Goal: Task Accomplishment & Management: Use online tool/utility

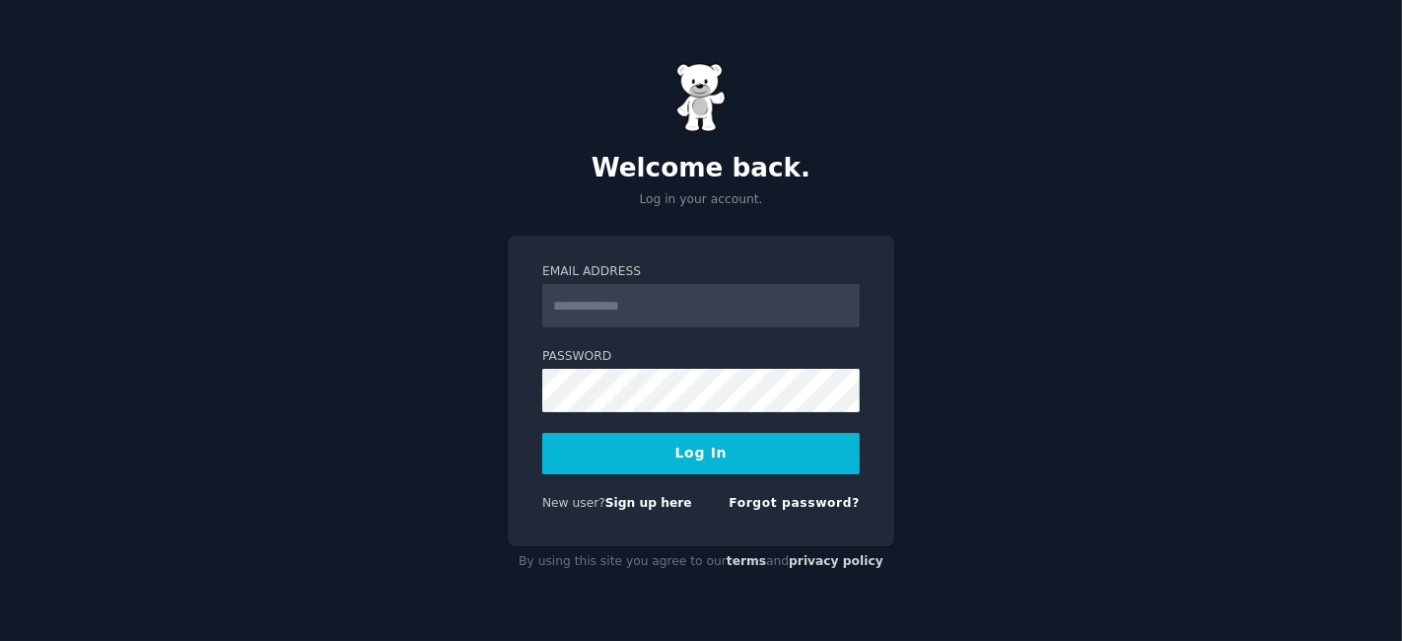
type input "**********"
click at [680, 441] on button "Log In" at bounding box center [700, 453] width 317 height 41
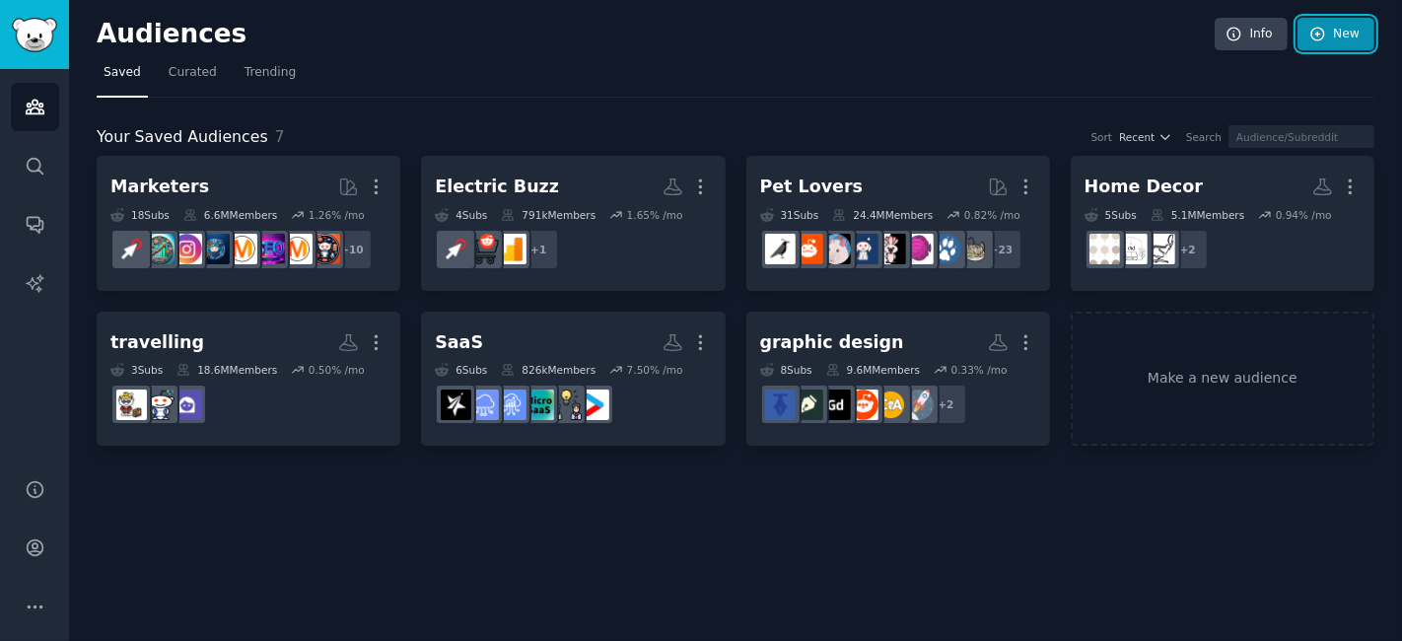
click at [1332, 37] on link "New" at bounding box center [1335, 35] width 77 height 34
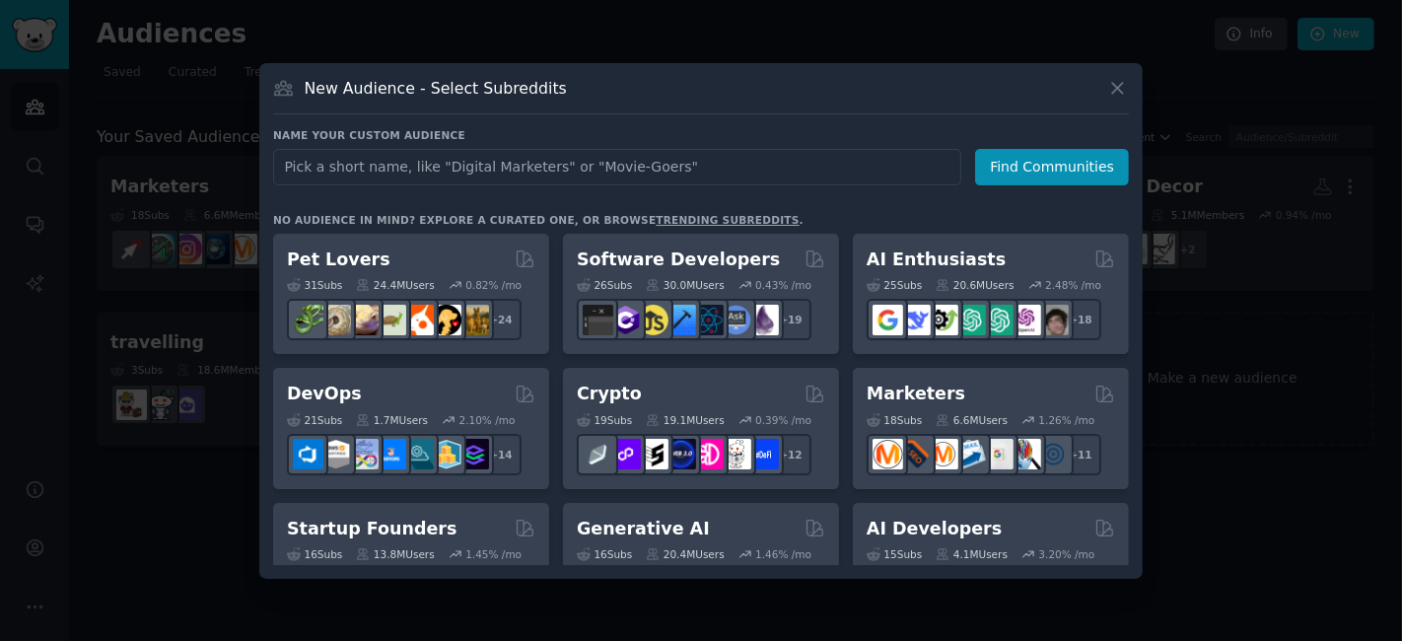
click at [449, 166] on input "text" at bounding box center [617, 167] width 688 height 36
type input "Test: Tourist [GEOGRAPHIC_DATA]"
click at [1053, 168] on button "Find Communities" at bounding box center [1052, 167] width 154 height 36
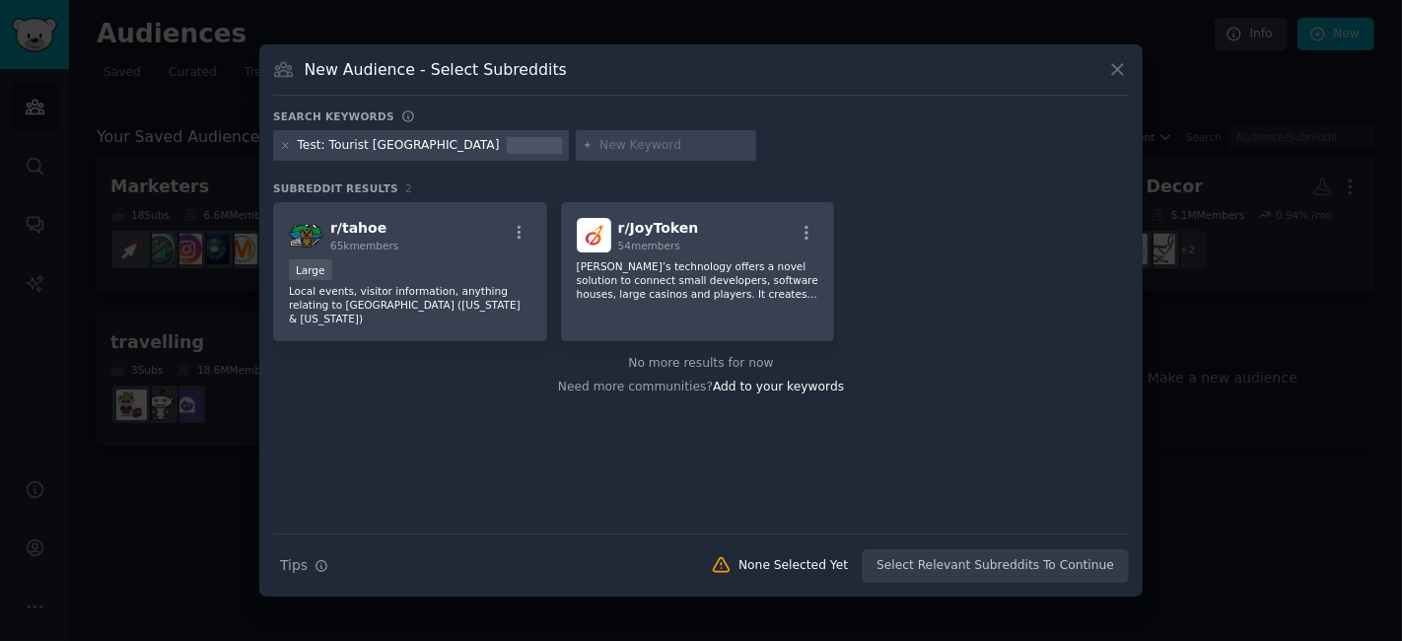
click at [599, 150] on input "text" at bounding box center [674, 146] width 150 height 18
type input "travelling"
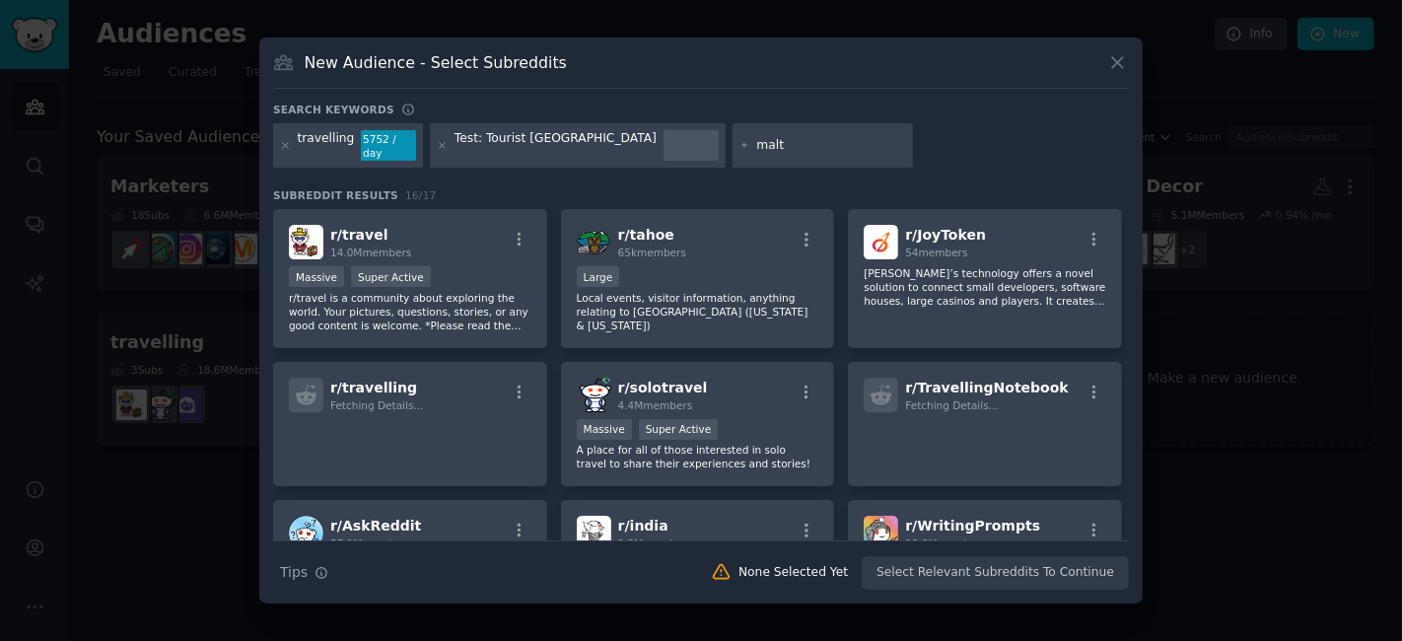
type input "[GEOGRAPHIC_DATA]"
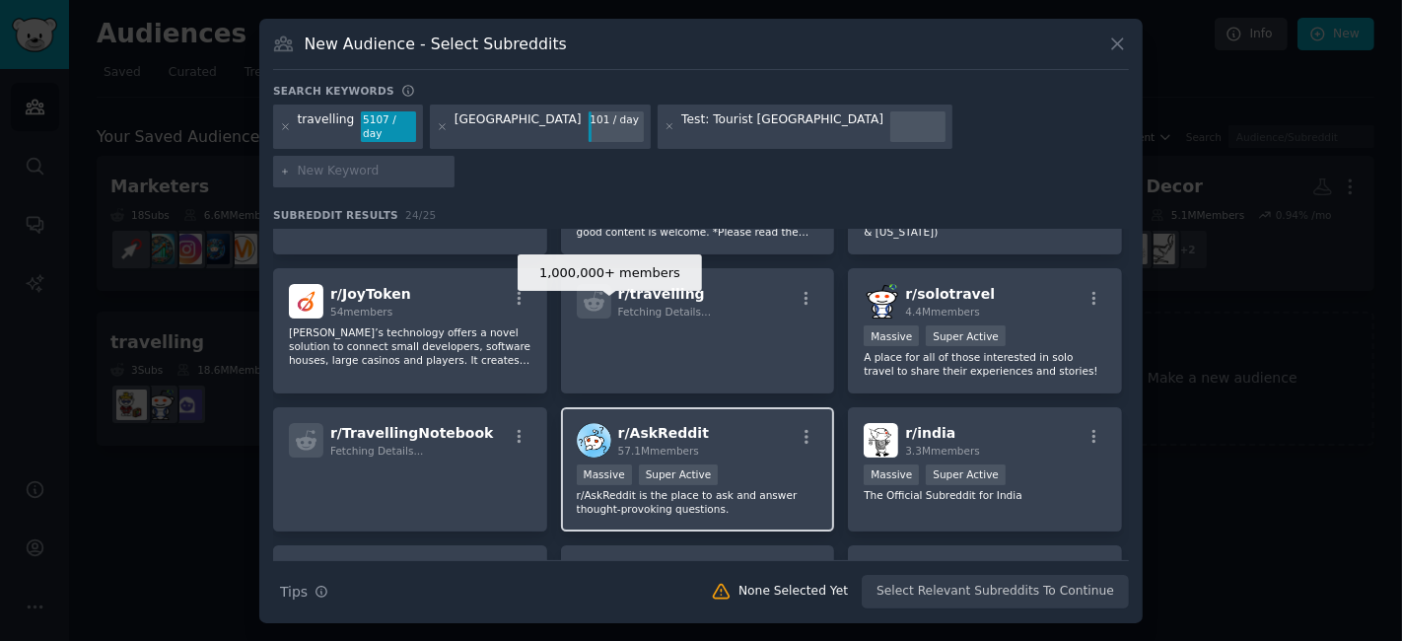
scroll to position [219, 0]
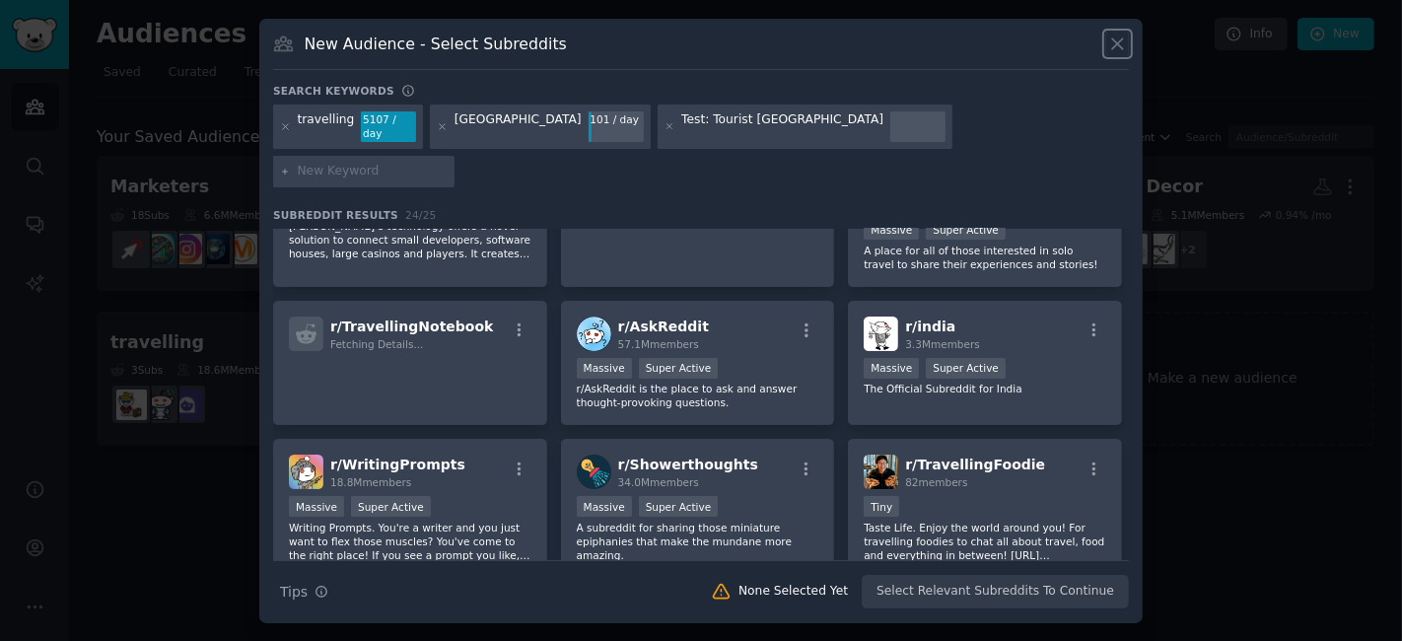
click at [1118, 49] on icon at bounding box center [1117, 43] width 11 height 11
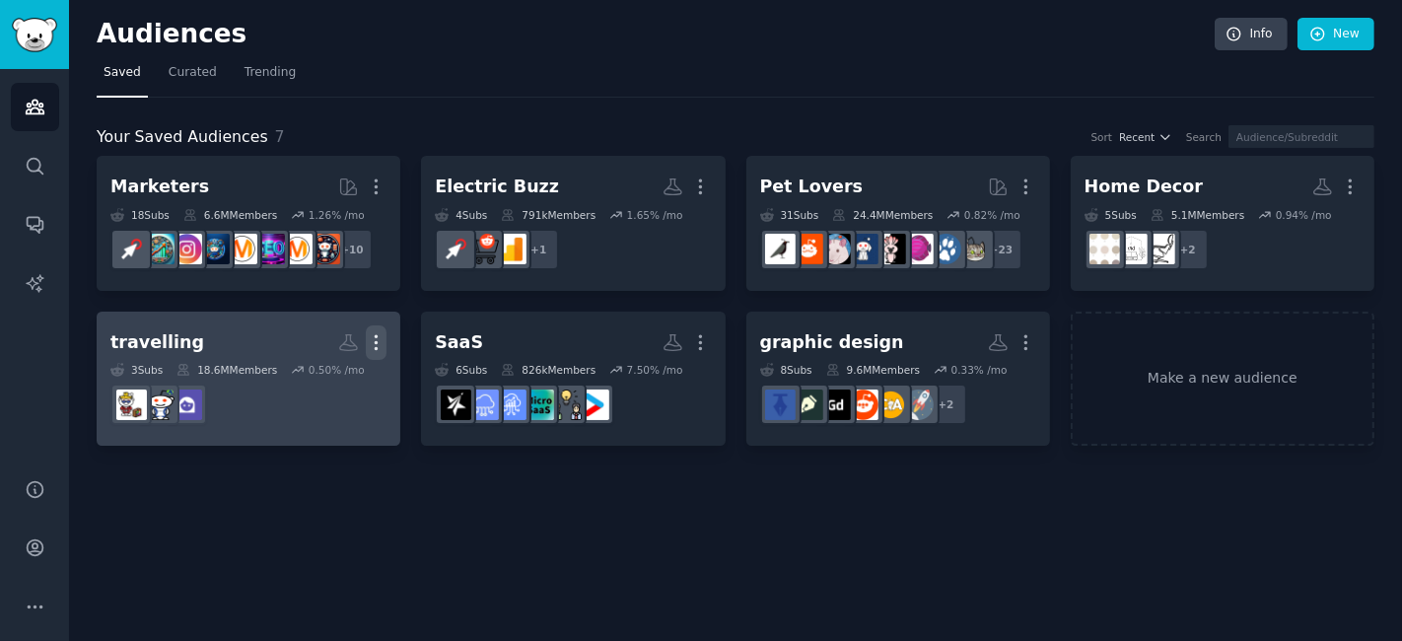
click at [375, 334] on icon "button" at bounding box center [376, 342] width 21 height 21
click at [329, 382] on p "Delete" at bounding box center [322, 384] width 45 height 21
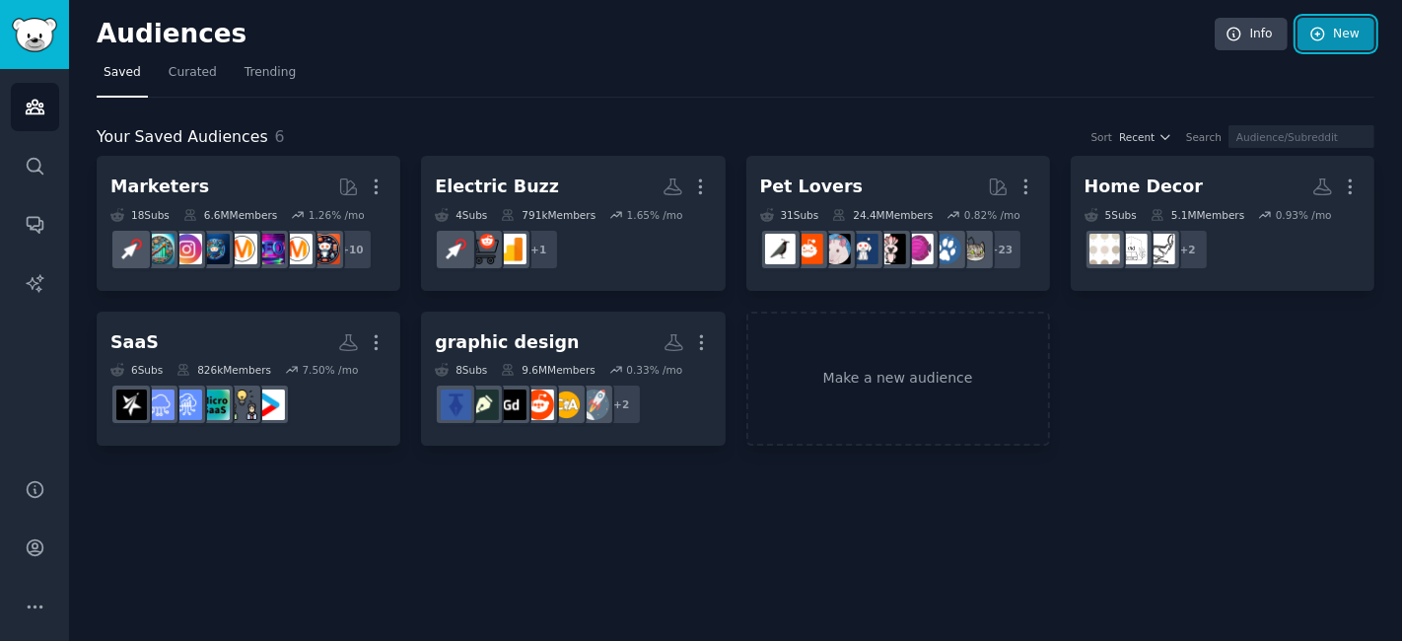
click at [1338, 40] on link "New" at bounding box center [1335, 35] width 77 height 34
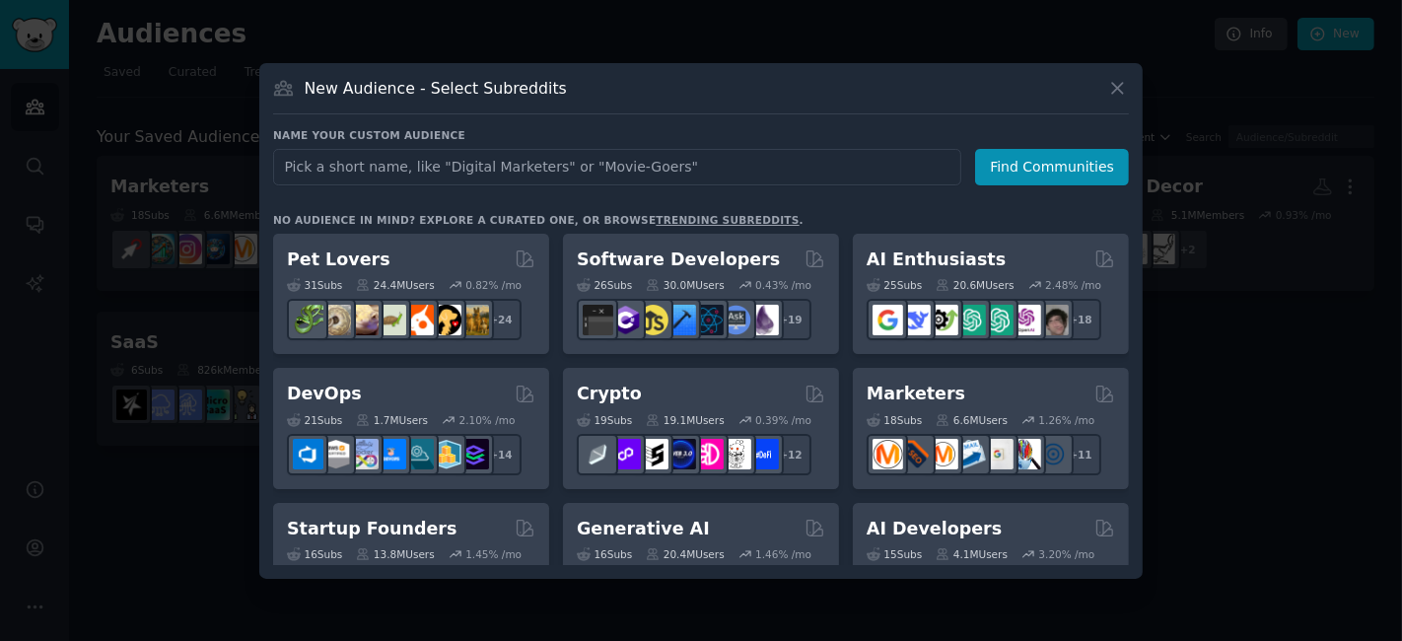
click at [352, 158] on input "text" at bounding box center [617, 167] width 688 height 36
type input "Travelling [GEOGRAPHIC_DATA]"
click button "Find Communities" at bounding box center [1052, 167] width 154 height 36
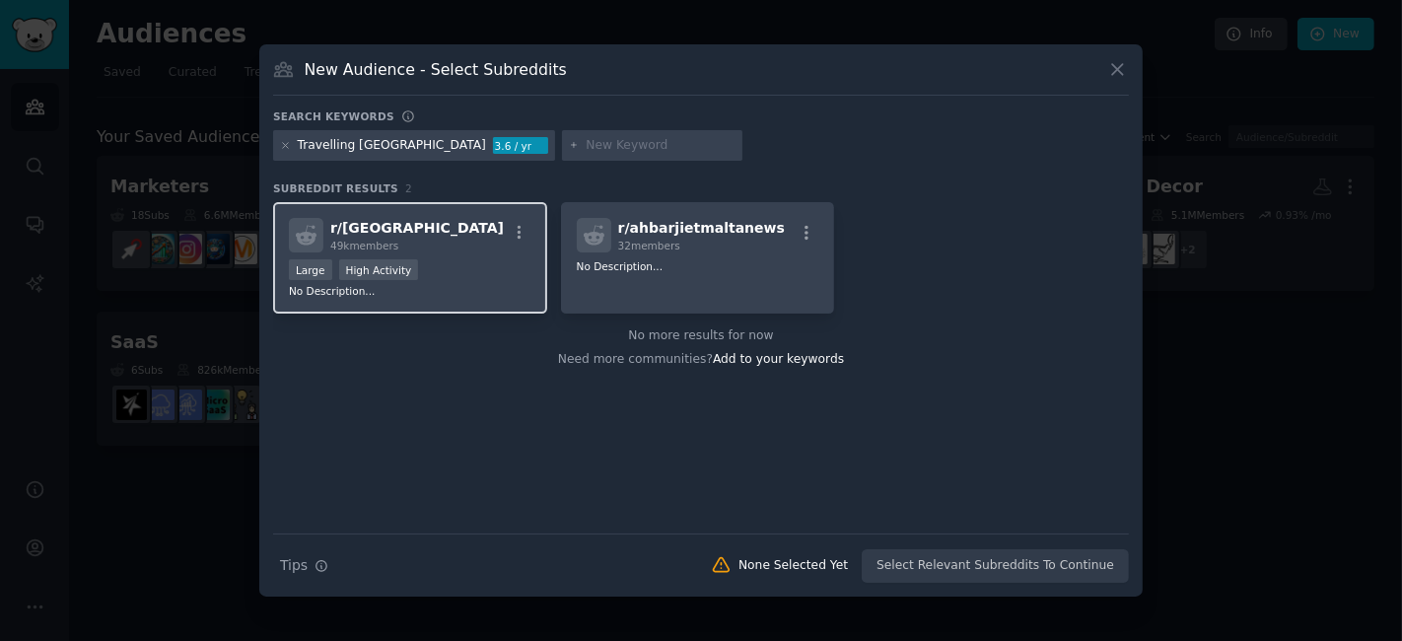
click at [478, 221] on div "r/ malta 49k members" at bounding box center [410, 235] width 243 height 35
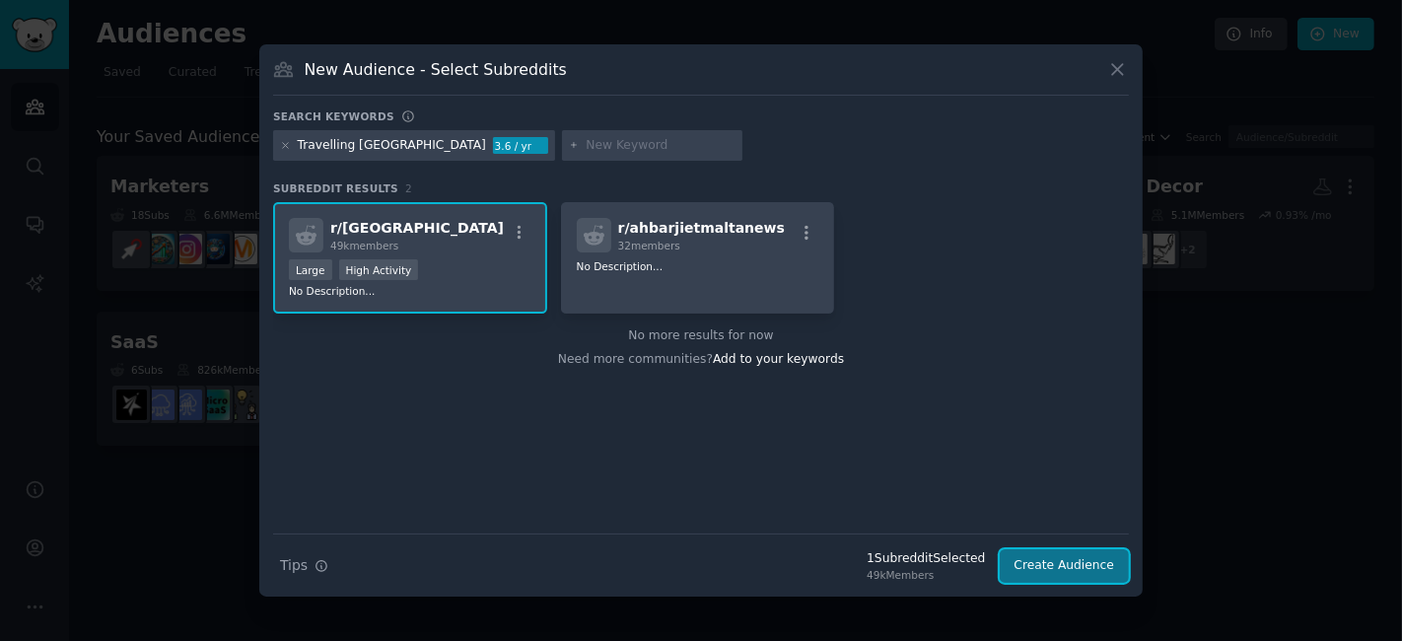
click at [1065, 557] on button "Create Audience" at bounding box center [1065, 566] width 130 height 34
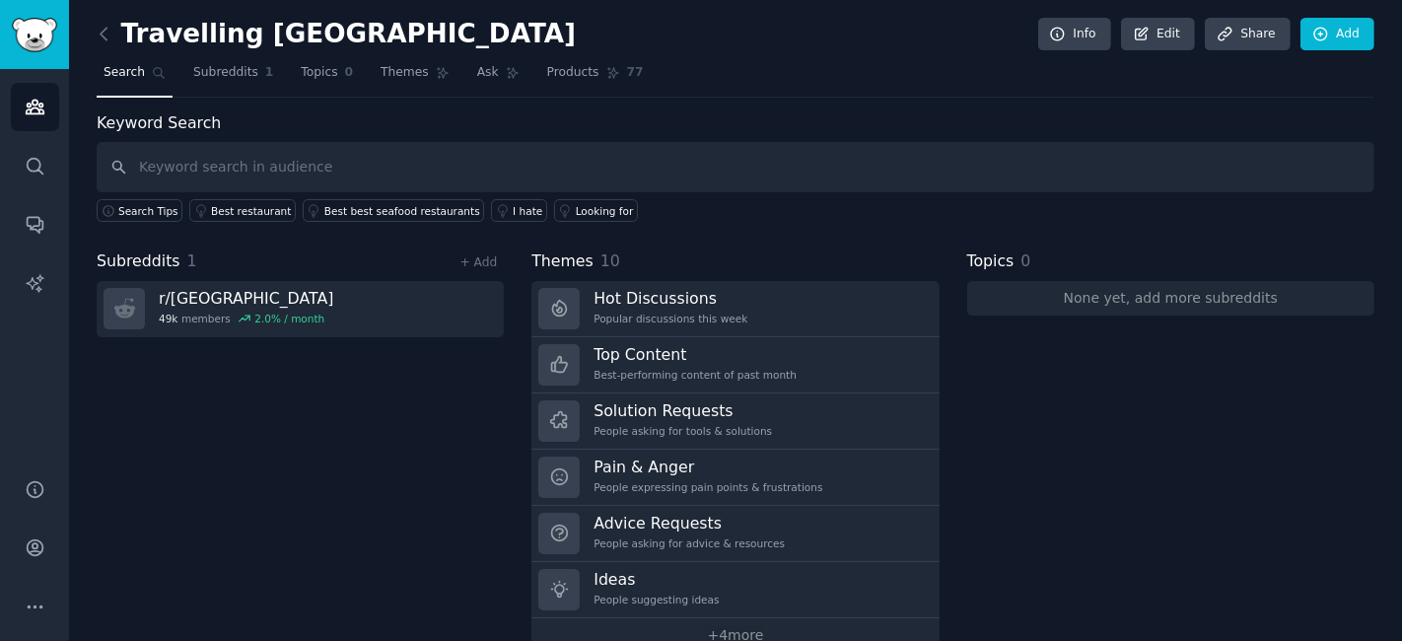
click at [269, 163] on input "text" at bounding box center [736, 167] width 1278 height 50
type input "Car hire [GEOGRAPHIC_DATA]"
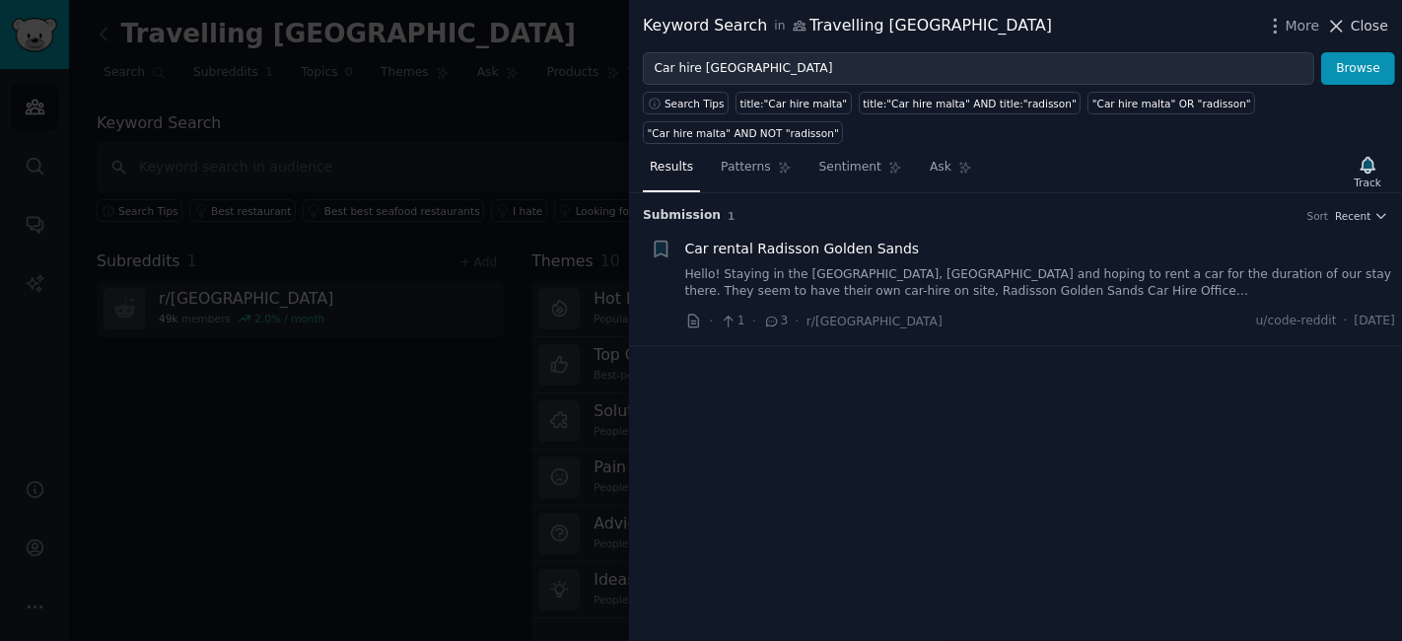
click at [1358, 20] on span "Close" at bounding box center [1369, 26] width 37 height 21
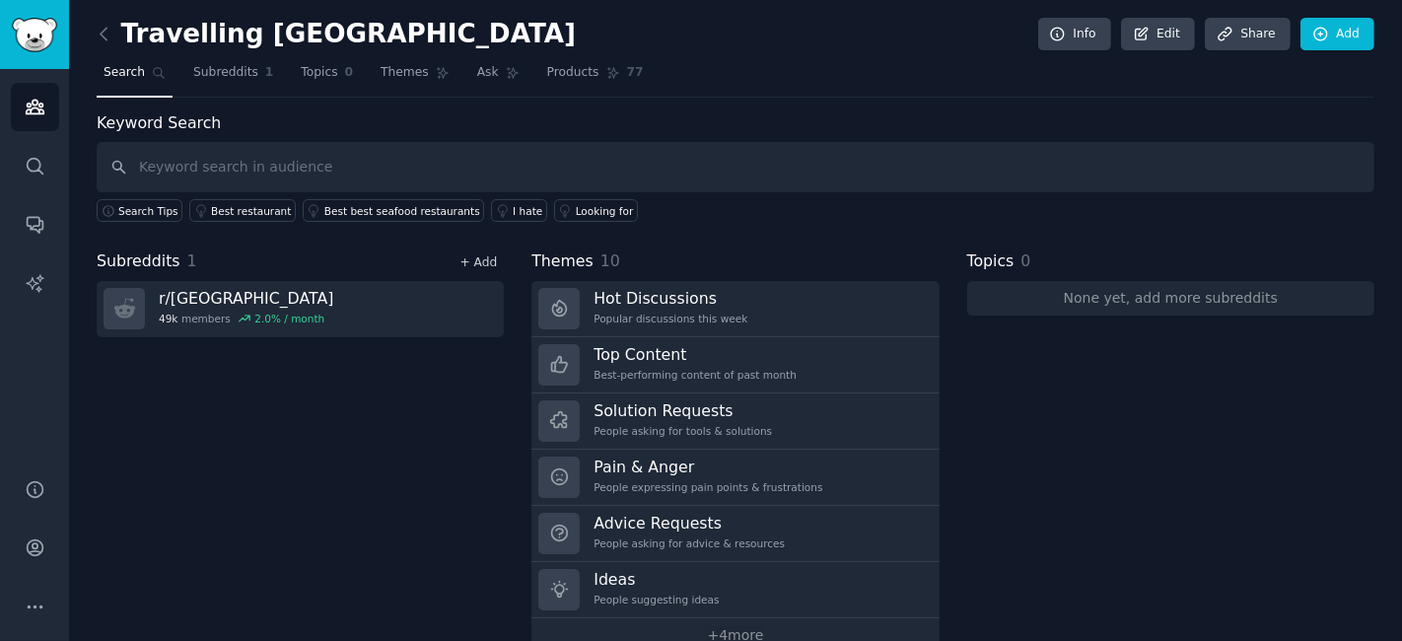
click at [485, 255] on link "+ Add" at bounding box center [477, 262] width 37 height 14
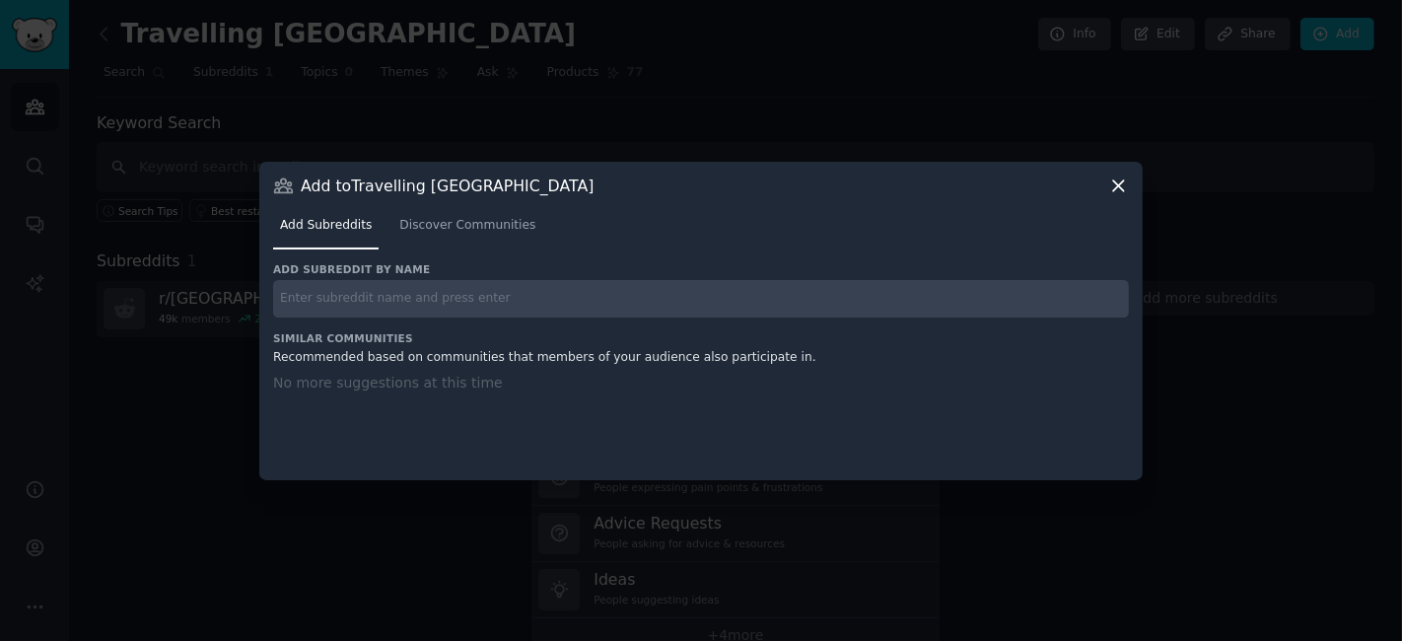
click at [421, 297] on input "text" at bounding box center [701, 299] width 856 height 38
type input "car rental [GEOGRAPHIC_DATA]"
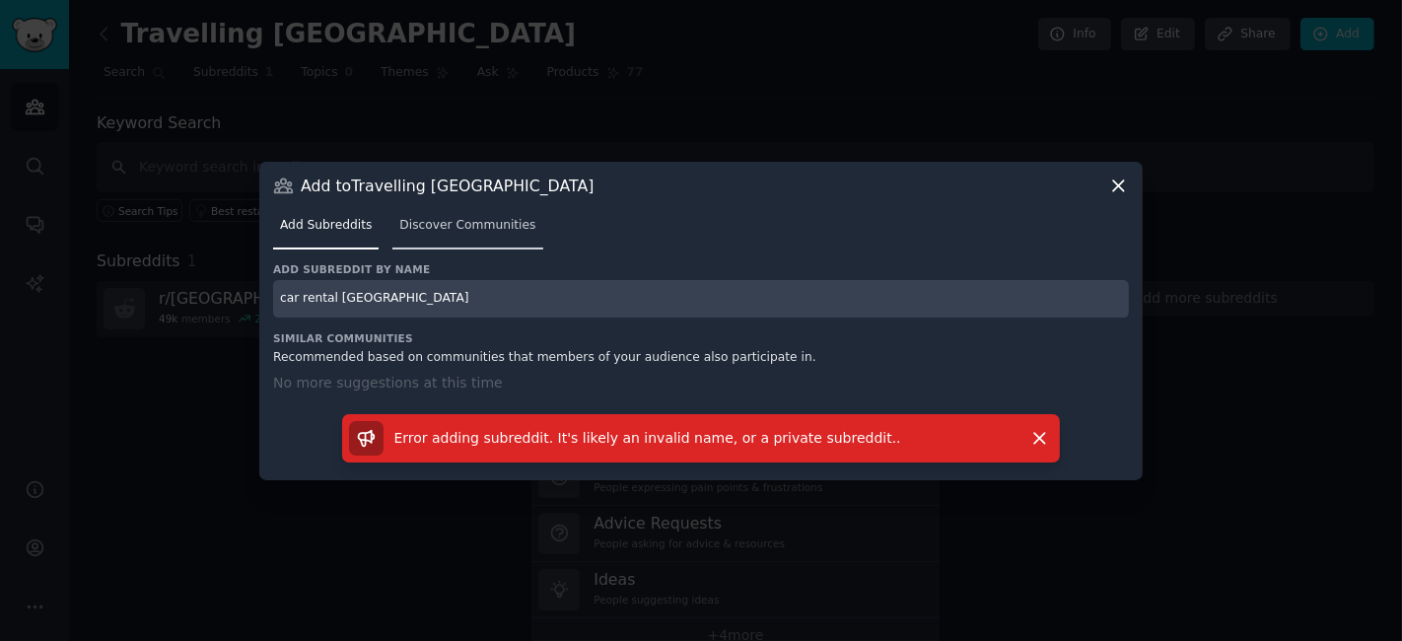
click at [454, 217] on span "Discover Communities" at bounding box center [467, 226] width 136 height 18
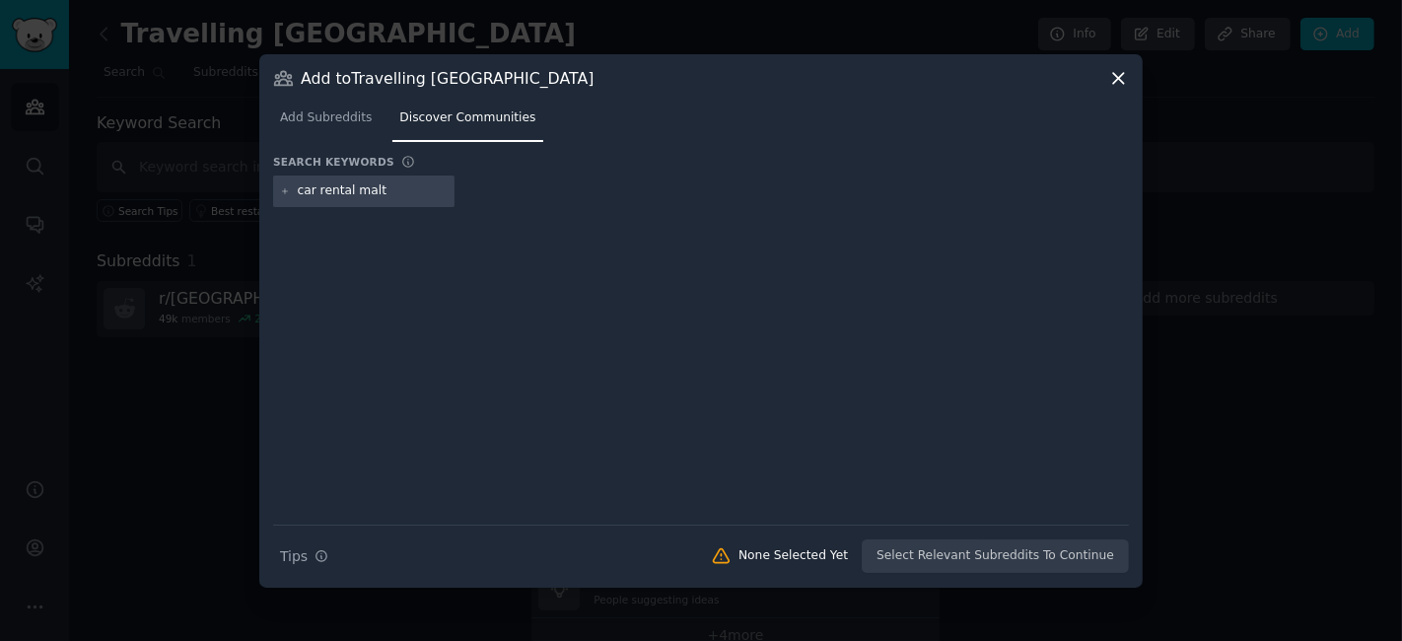
type input "car rental [GEOGRAPHIC_DATA]"
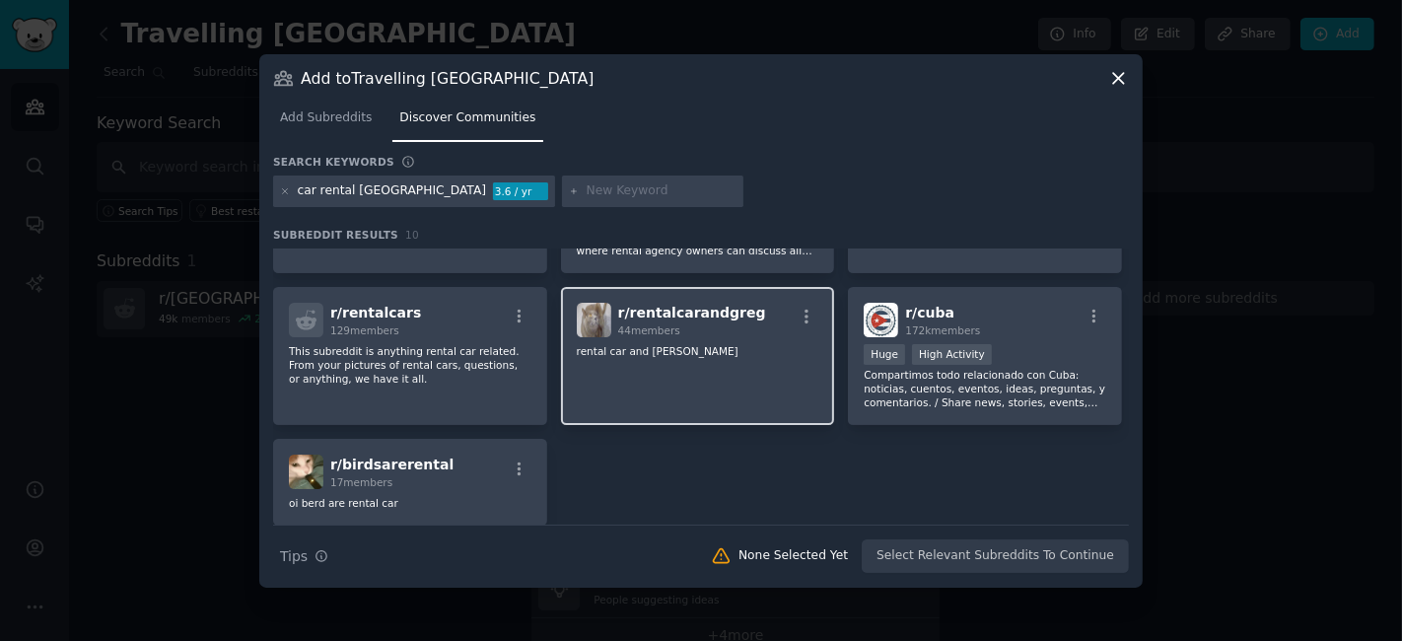
scroll to position [219, 0]
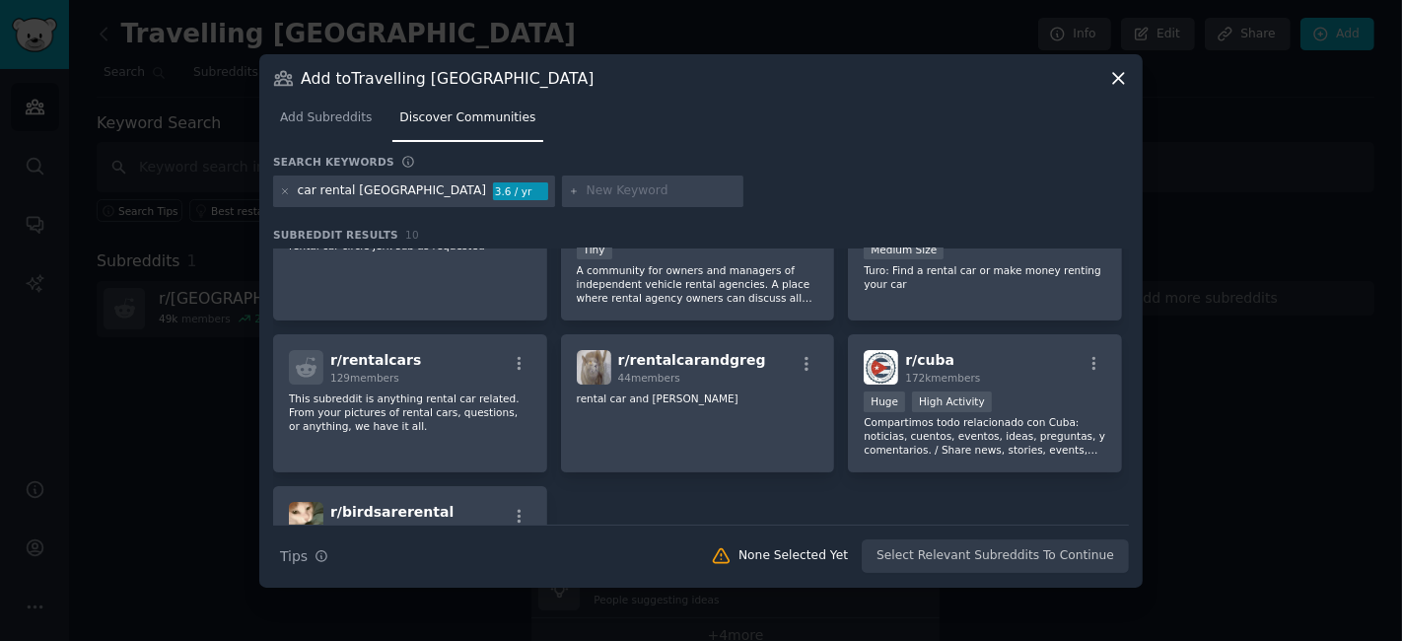
click at [1118, 74] on icon at bounding box center [1118, 78] width 21 height 21
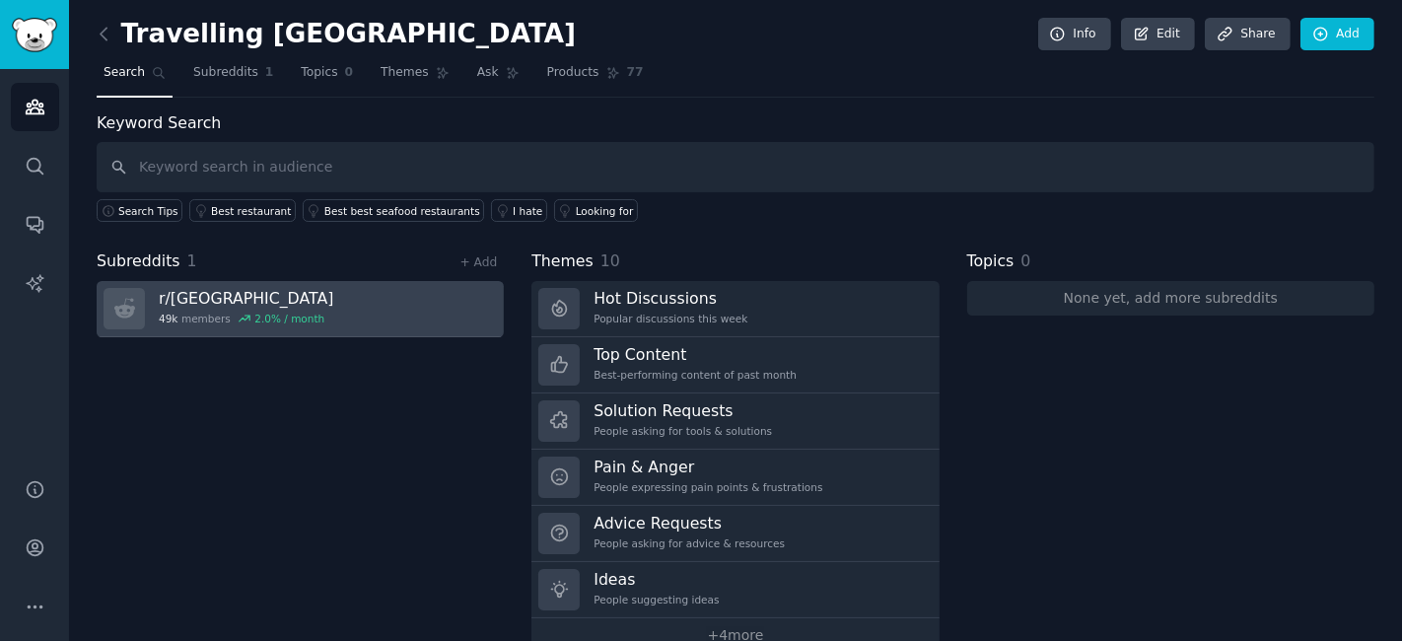
click at [283, 312] on div "2.0 % / month" at bounding box center [289, 319] width 70 height 14
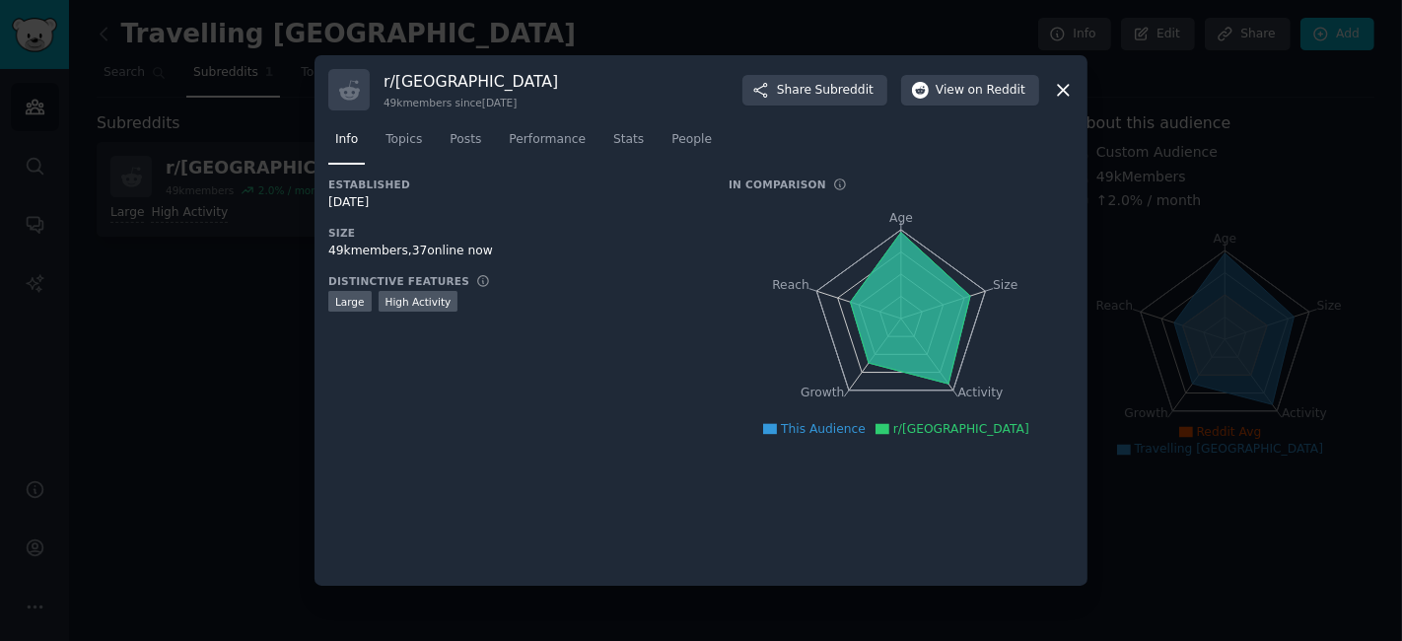
click at [1070, 94] on icon at bounding box center [1063, 90] width 21 height 21
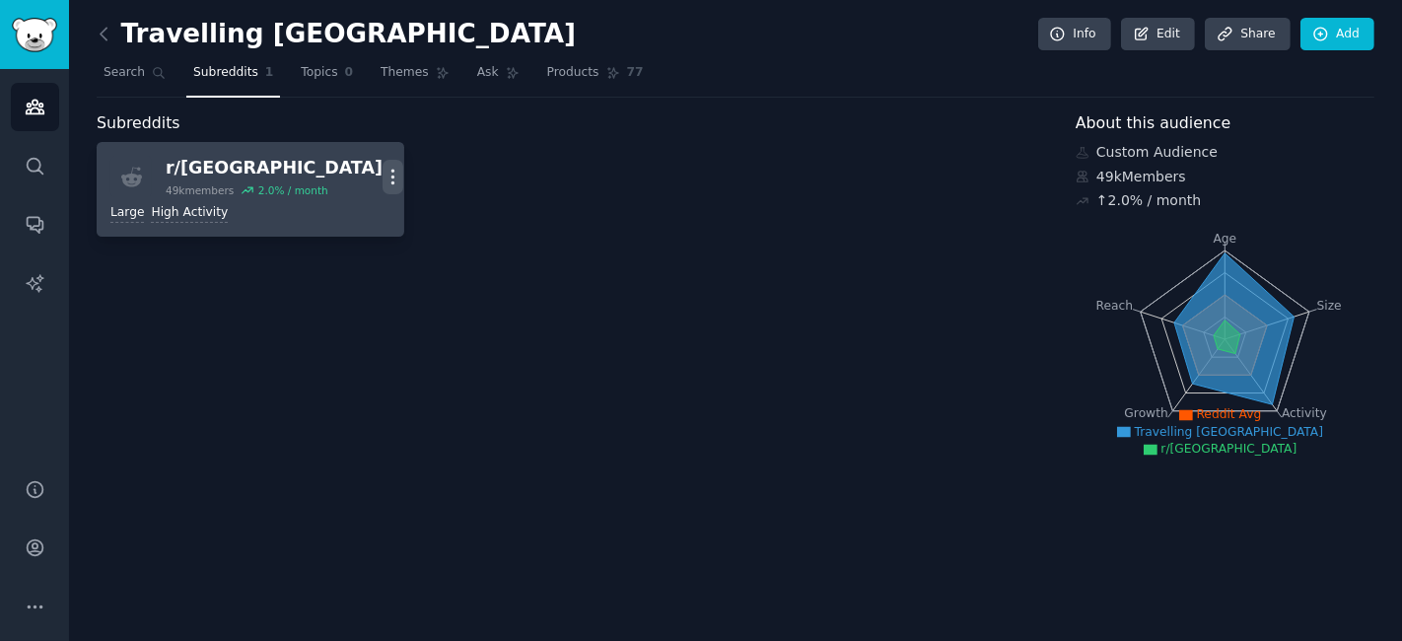
click at [385, 170] on icon "button" at bounding box center [393, 177] width 21 height 21
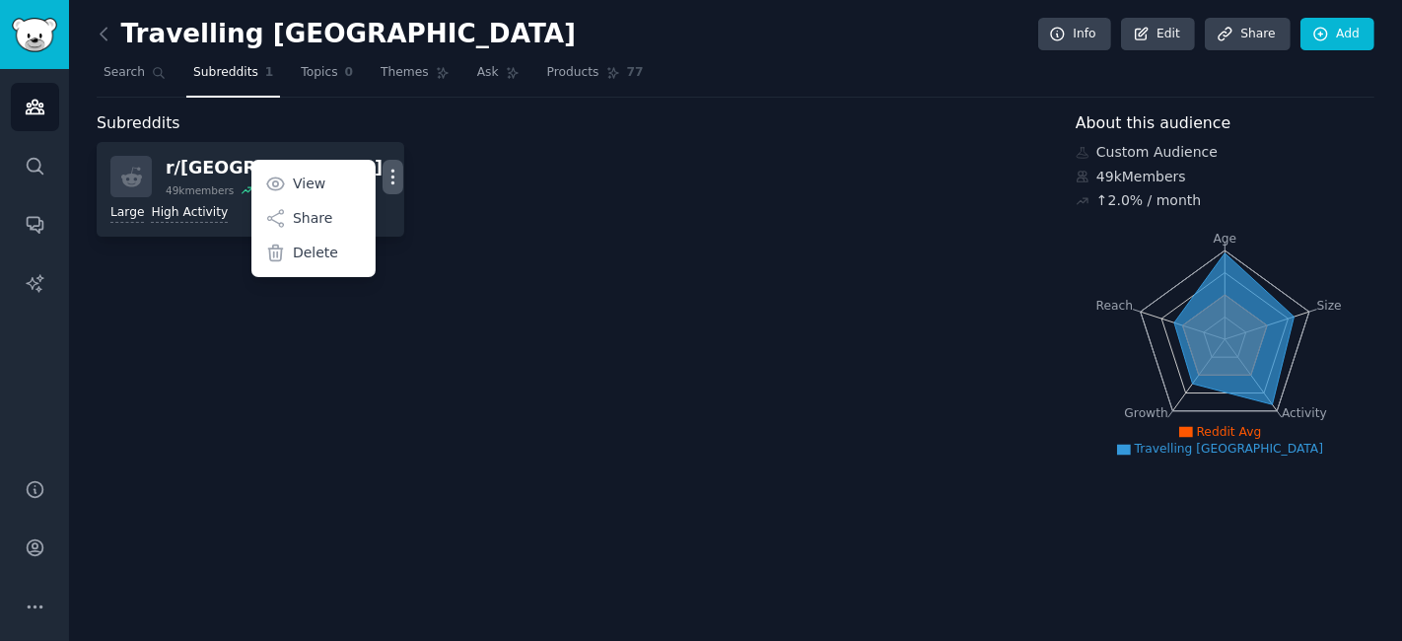
click at [466, 220] on div "r/ malta 49k members 2.0 % / month More View Share Delete Large High Activity" at bounding box center [572, 189] width 951 height 95
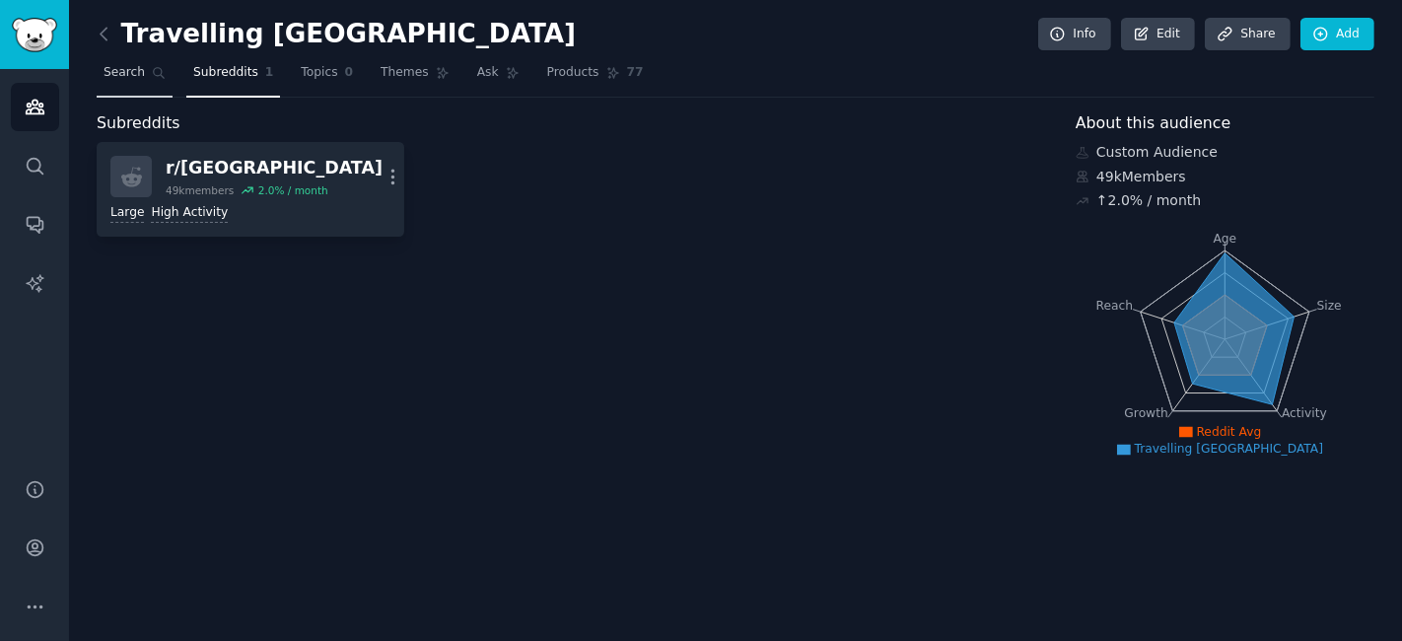
click at [138, 61] on link "Search" at bounding box center [135, 77] width 76 height 40
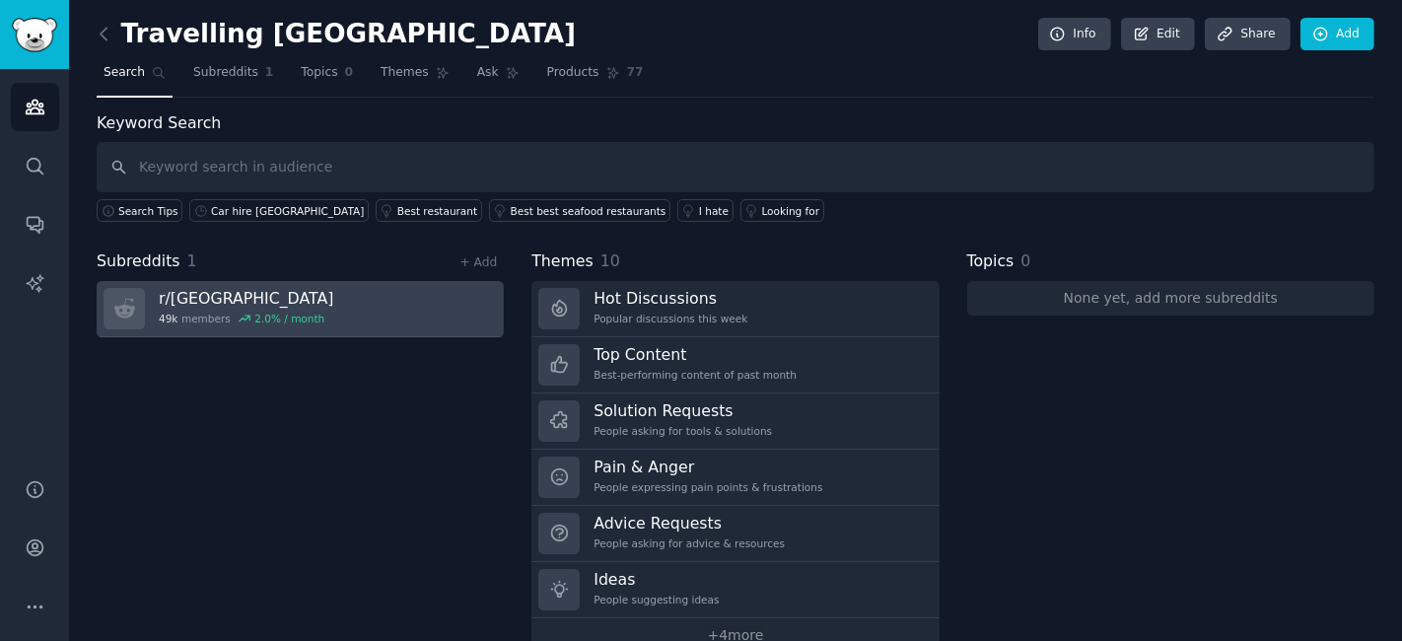
click at [439, 304] on link "r/ malta 49k members 2.0 % / month" at bounding box center [300, 309] width 407 height 56
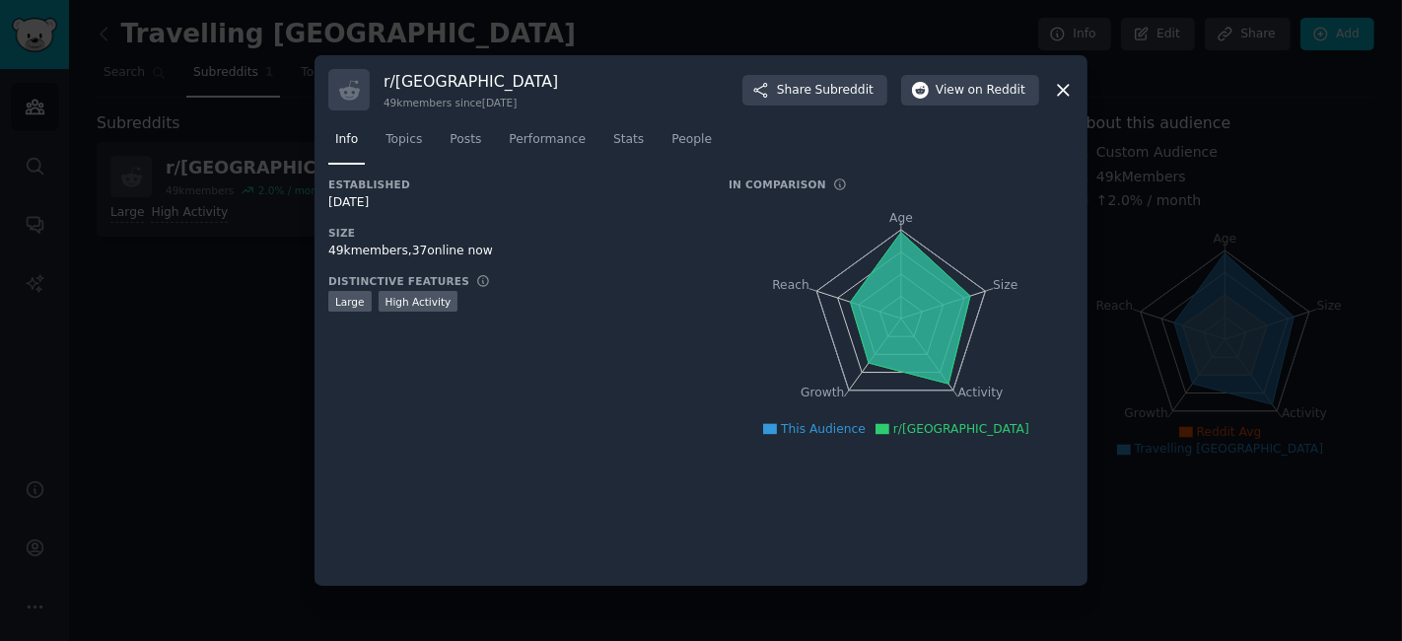
click at [1065, 94] on icon at bounding box center [1063, 90] width 21 height 21
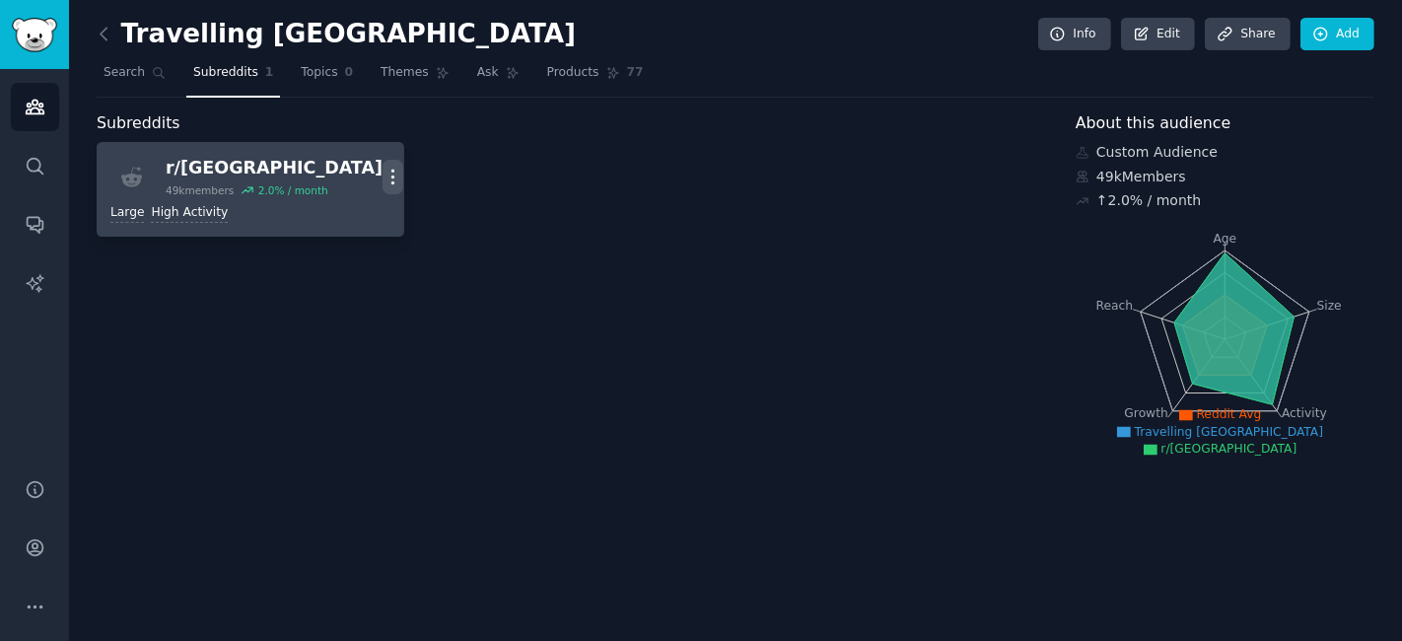
click at [383, 177] on icon "button" at bounding box center [393, 177] width 21 height 21
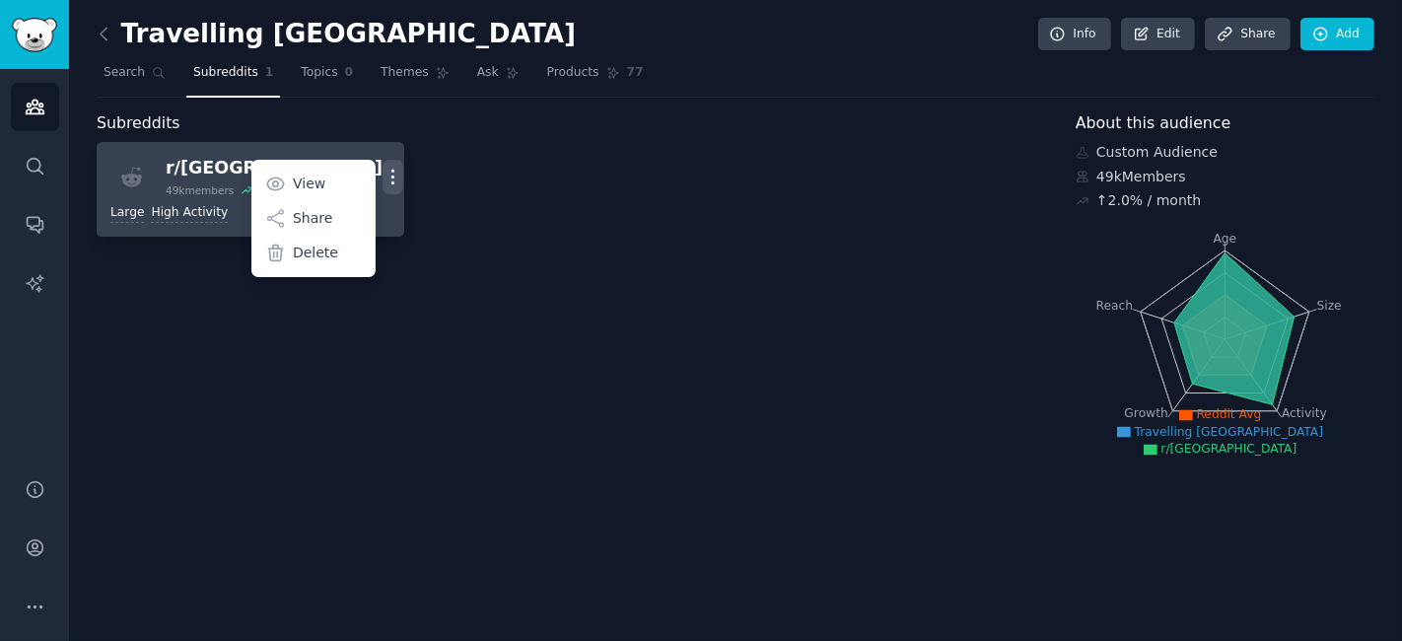
click at [191, 170] on div "r/ [GEOGRAPHIC_DATA]" at bounding box center [274, 168] width 217 height 25
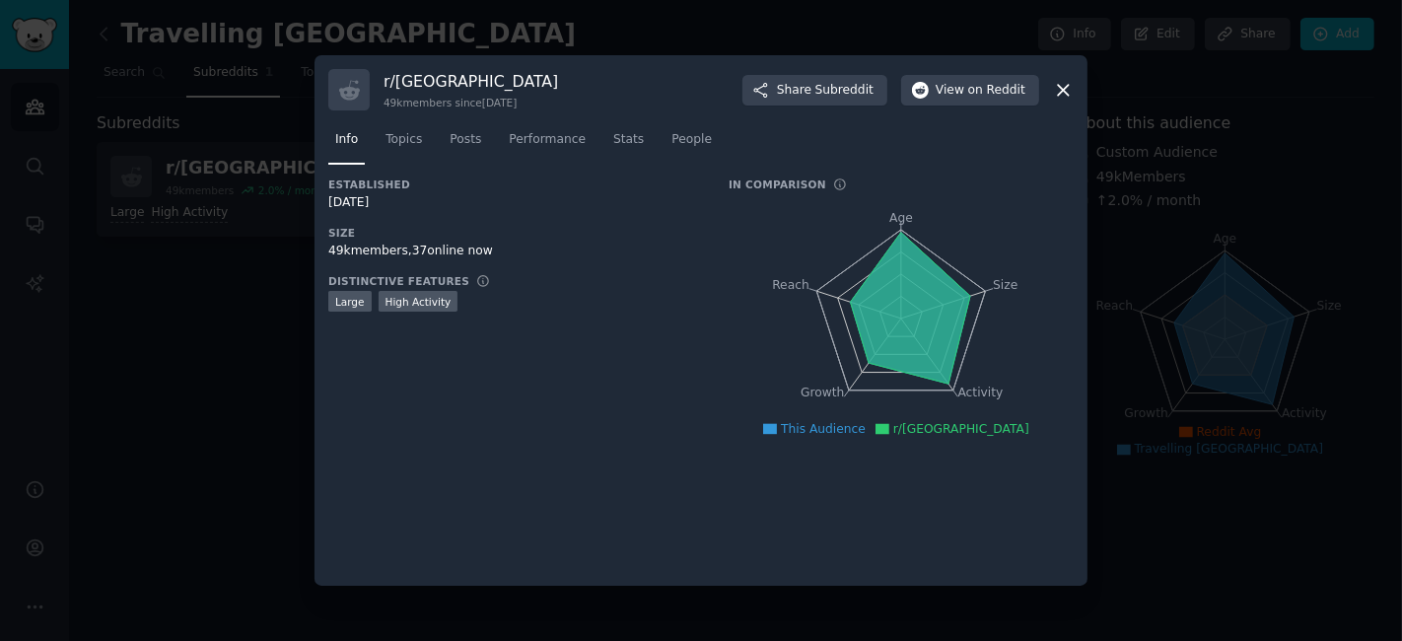
click at [1064, 86] on icon at bounding box center [1063, 90] width 21 height 21
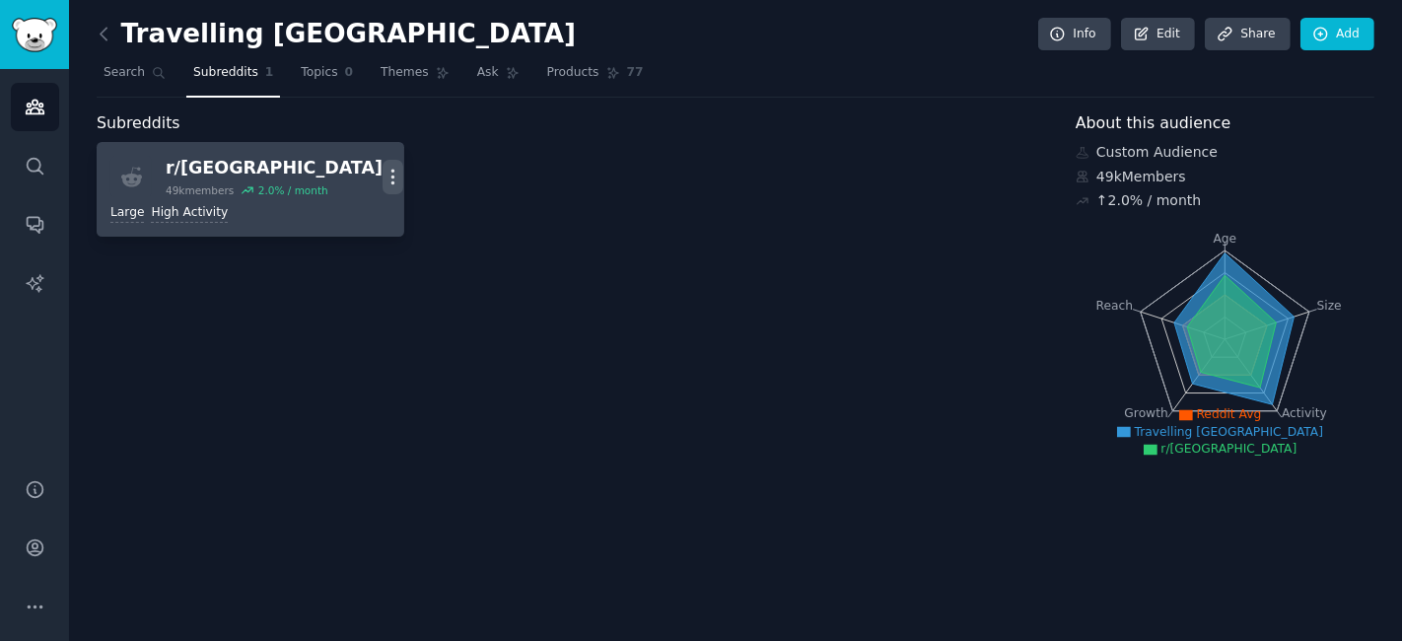
click at [383, 167] on icon "button" at bounding box center [393, 177] width 21 height 21
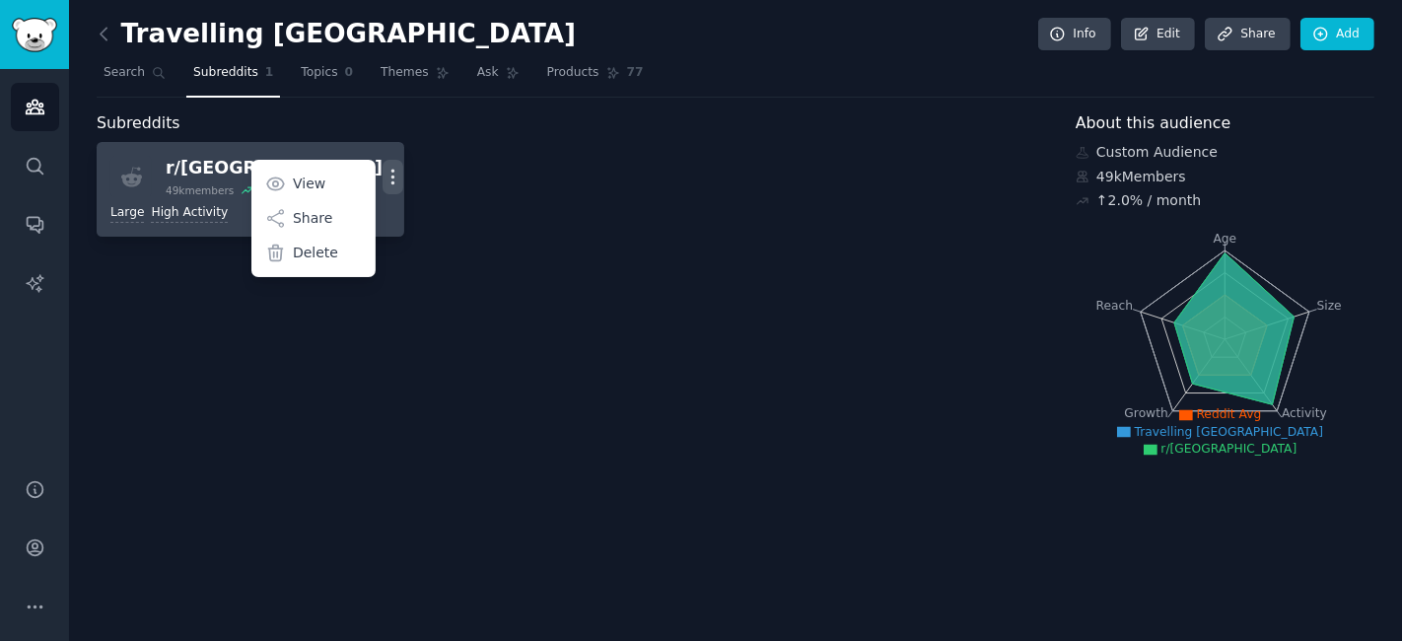
click at [383, 167] on icon "button" at bounding box center [393, 177] width 21 height 21
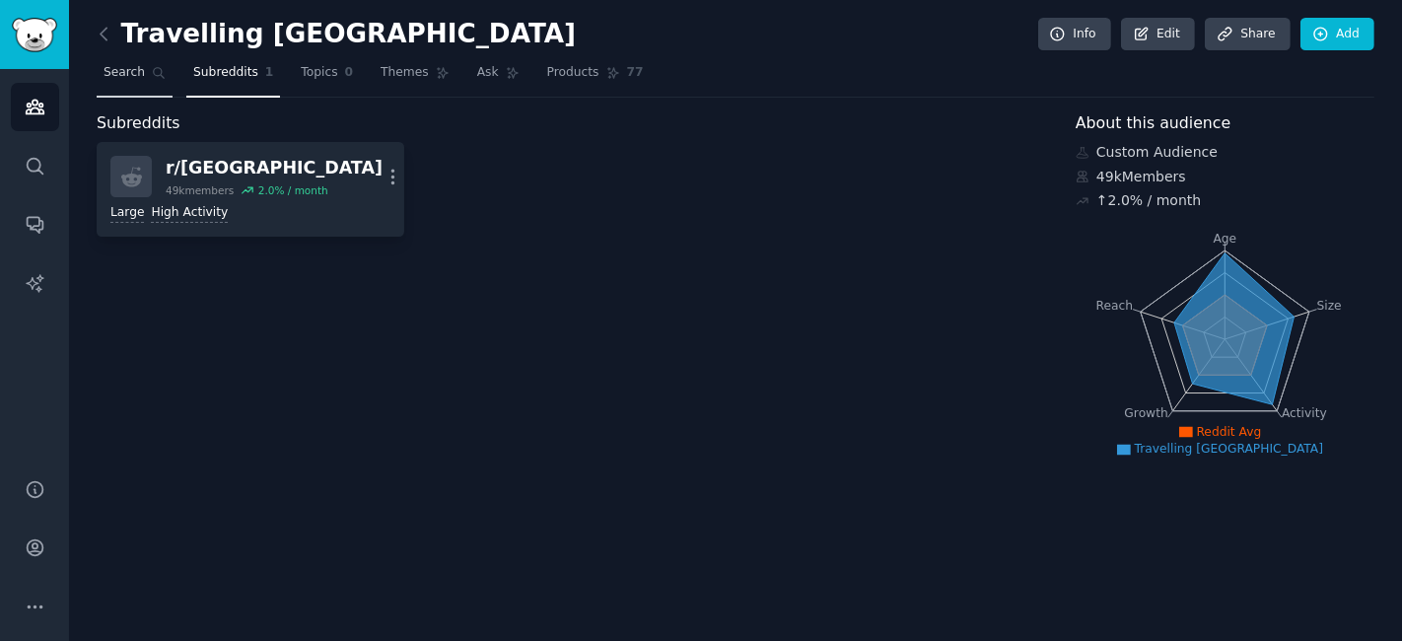
click at [119, 62] on link "Search" at bounding box center [135, 77] width 76 height 40
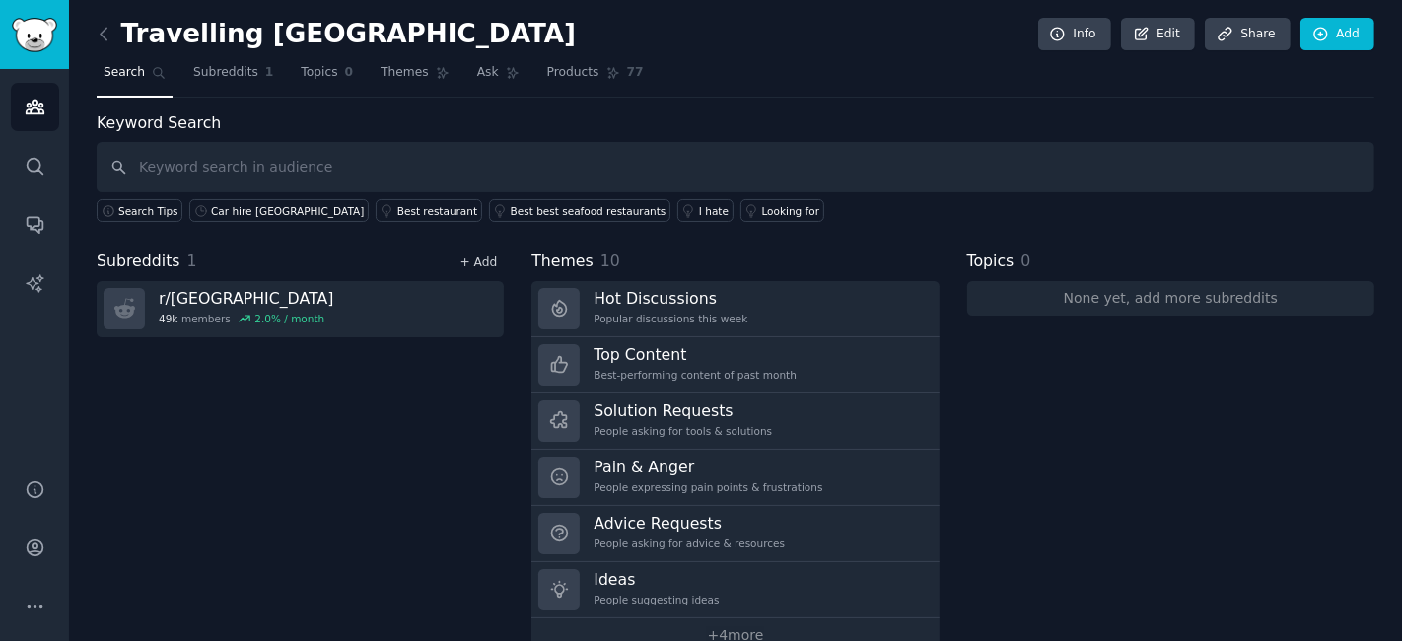
click at [492, 262] on link "+ Add" at bounding box center [477, 262] width 37 height 14
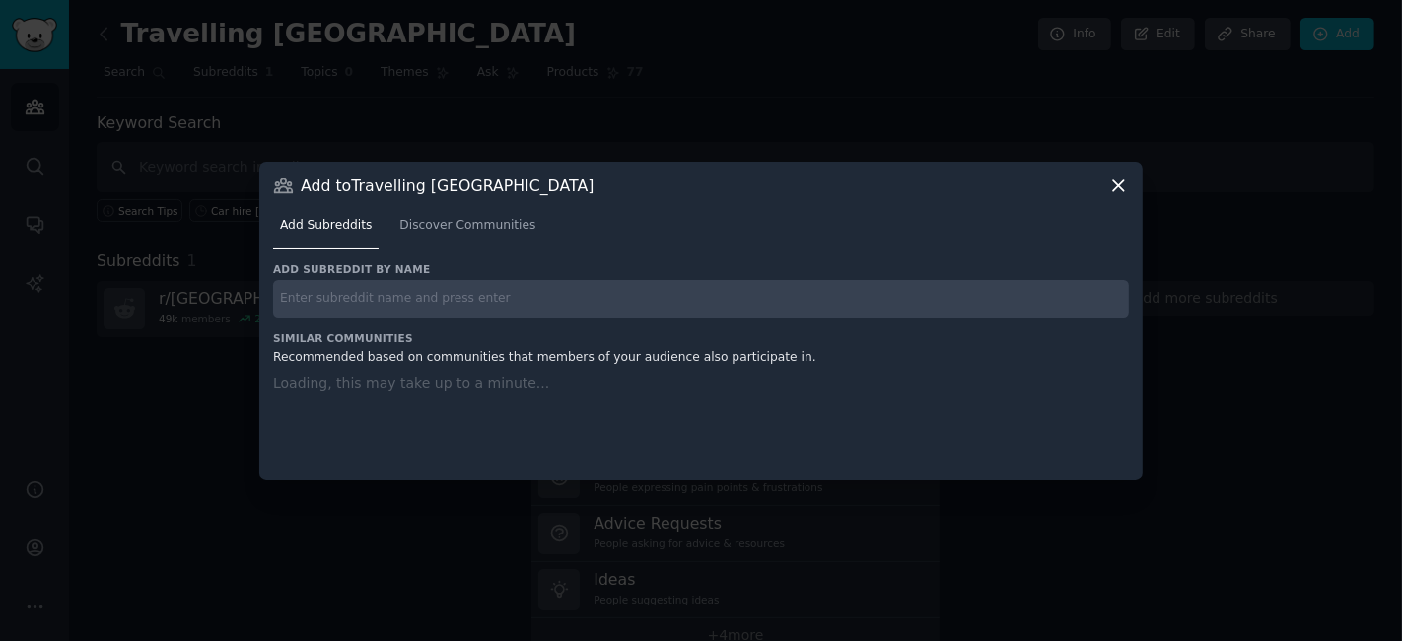
click at [446, 303] on input "text" at bounding box center [701, 299] width 856 height 38
click at [472, 222] on span "Discover Communities" at bounding box center [467, 226] width 136 height 18
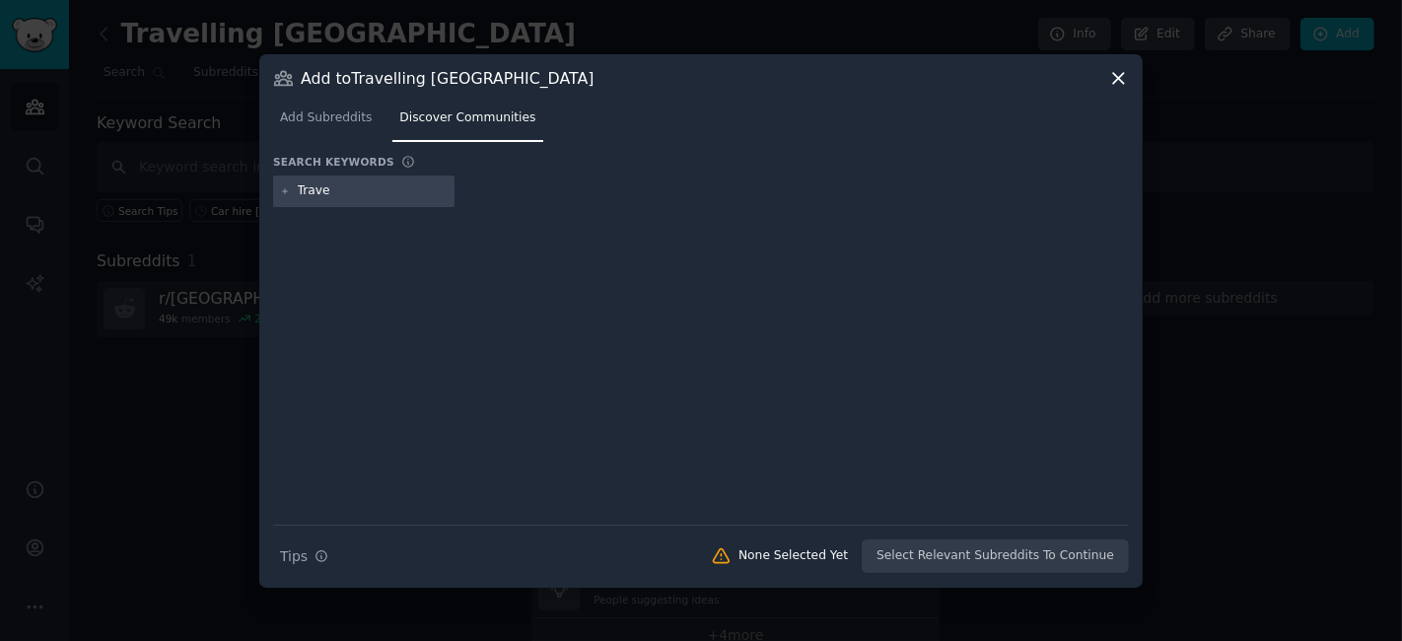
type input "Travel"
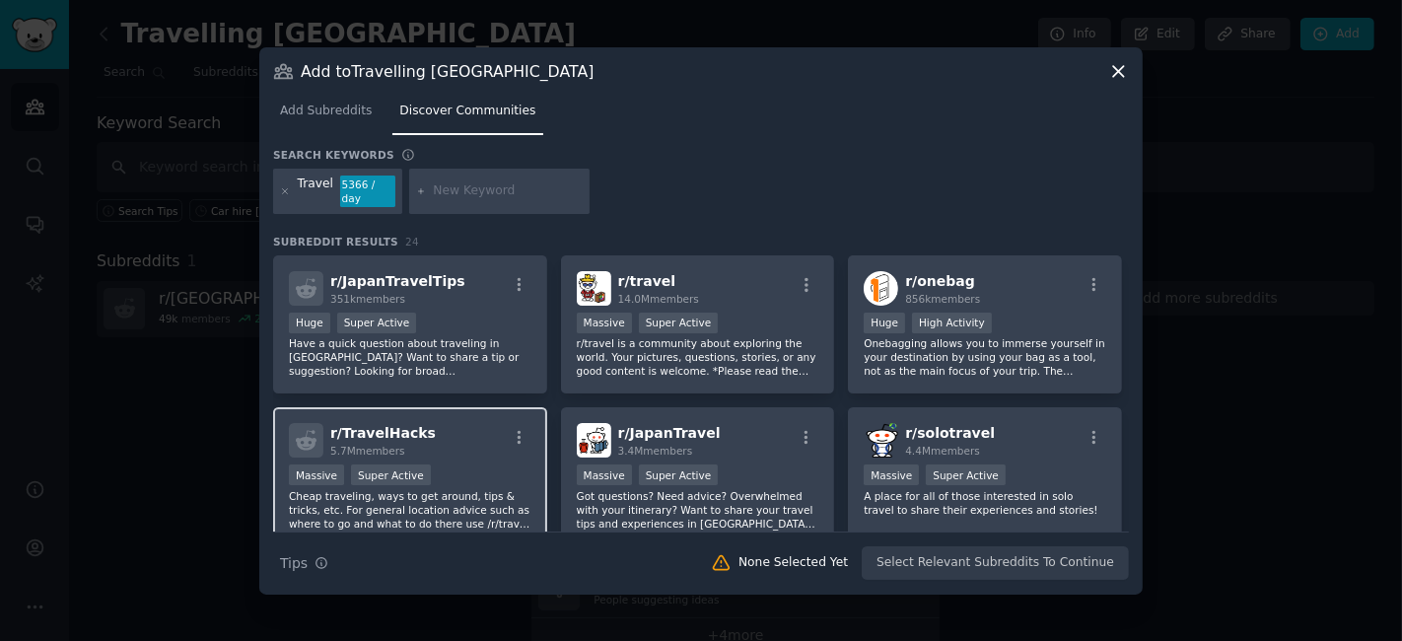
click at [458, 443] on div "r/ TravelHacks 5.7M members" at bounding box center [410, 440] width 243 height 35
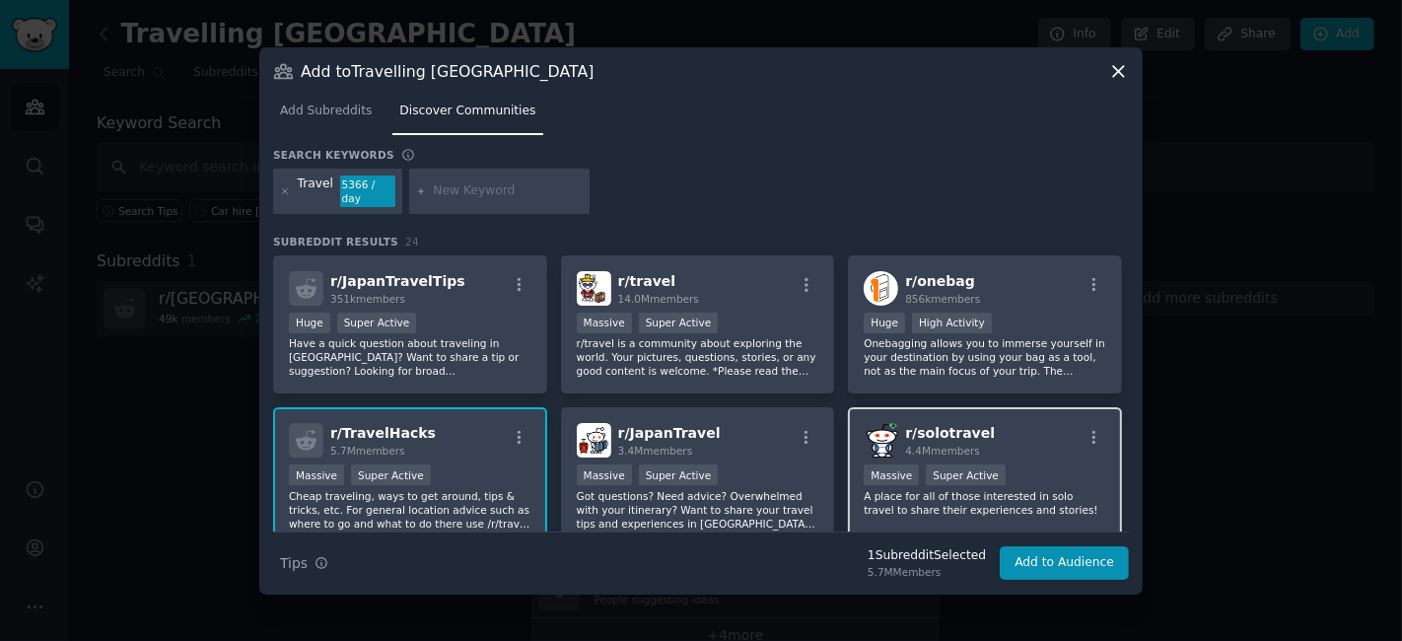
click at [995, 464] on div "Massive Super Active" at bounding box center [985, 476] width 243 height 25
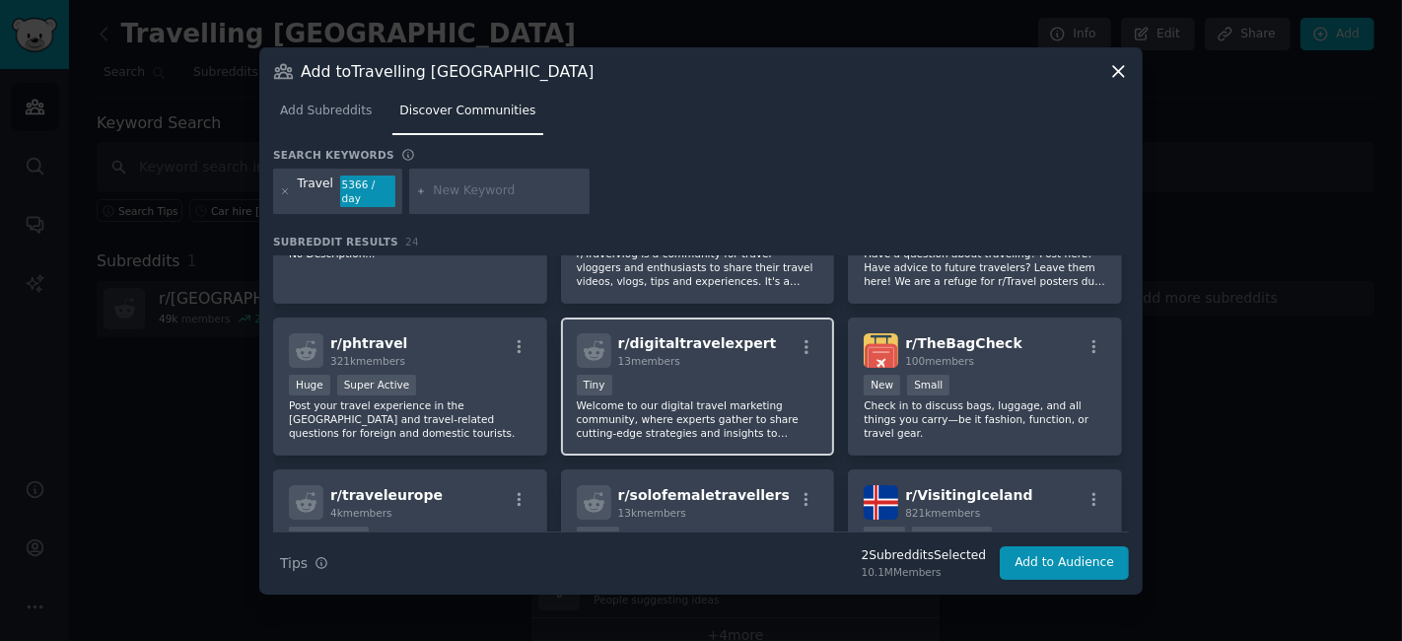
scroll to position [657, 0]
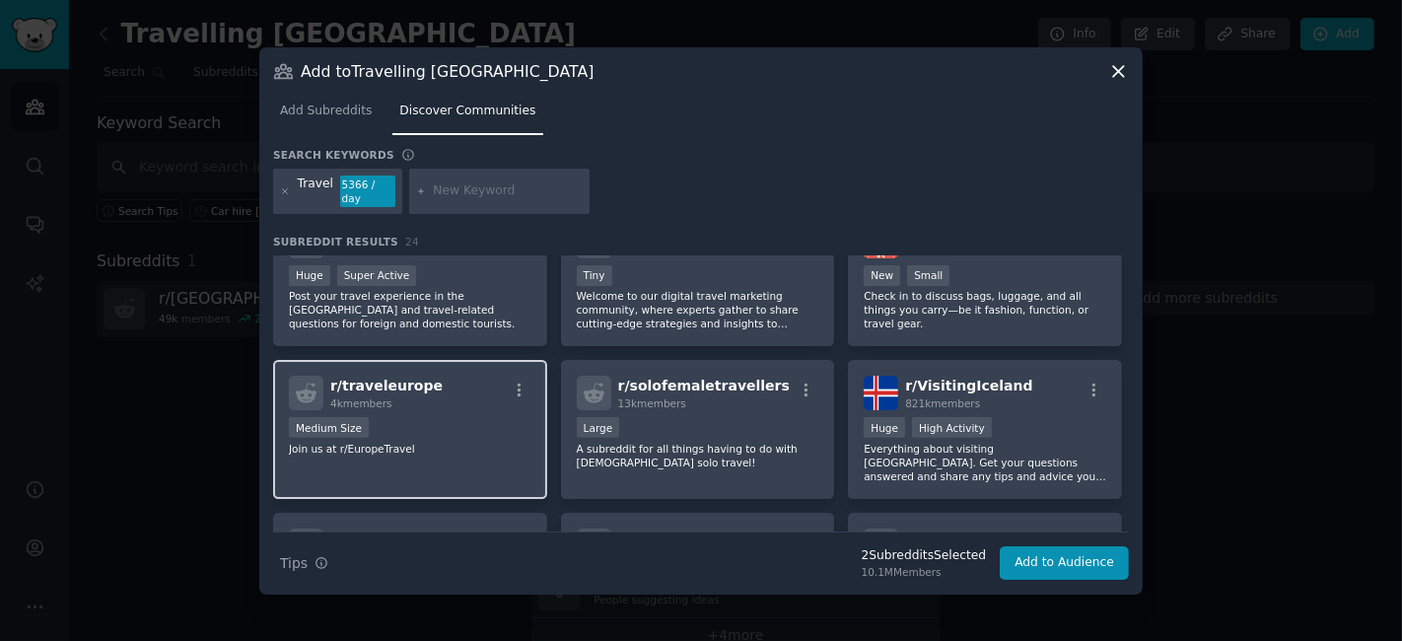
click at [435, 395] on div "r/ traveleurope 4k members" at bounding box center [410, 393] width 243 height 35
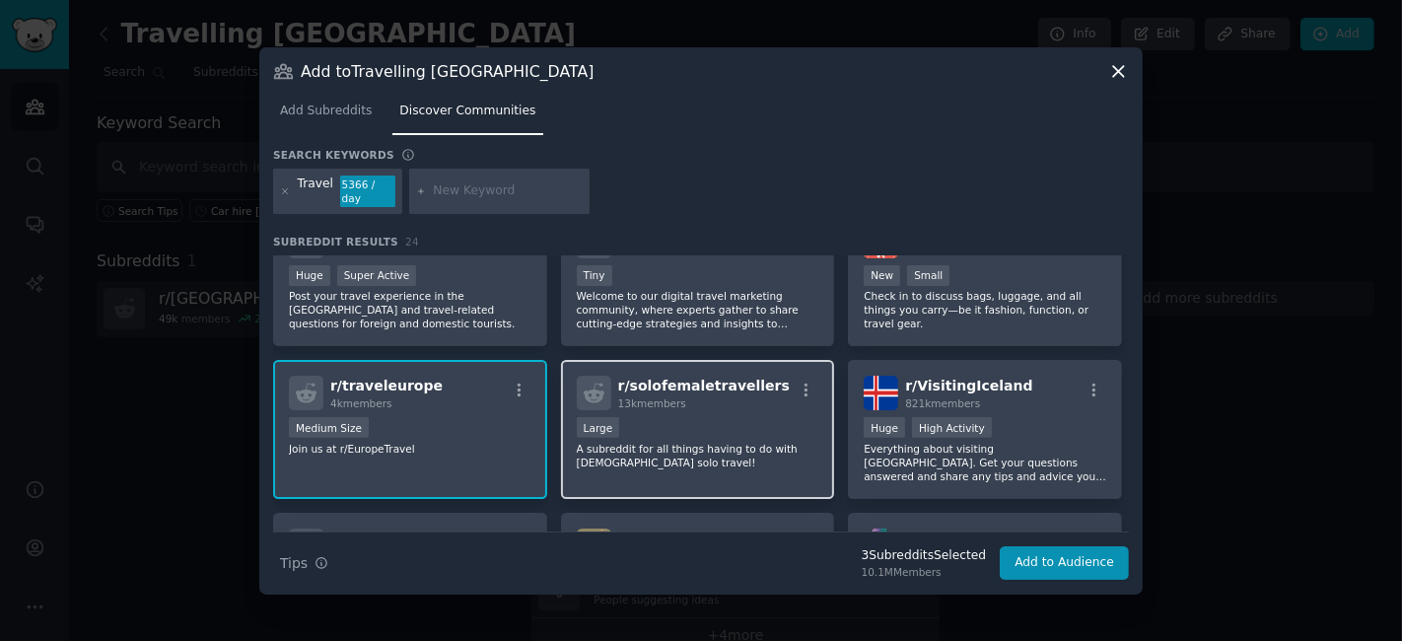
click at [725, 396] on div "13k members" at bounding box center [704, 403] width 172 height 14
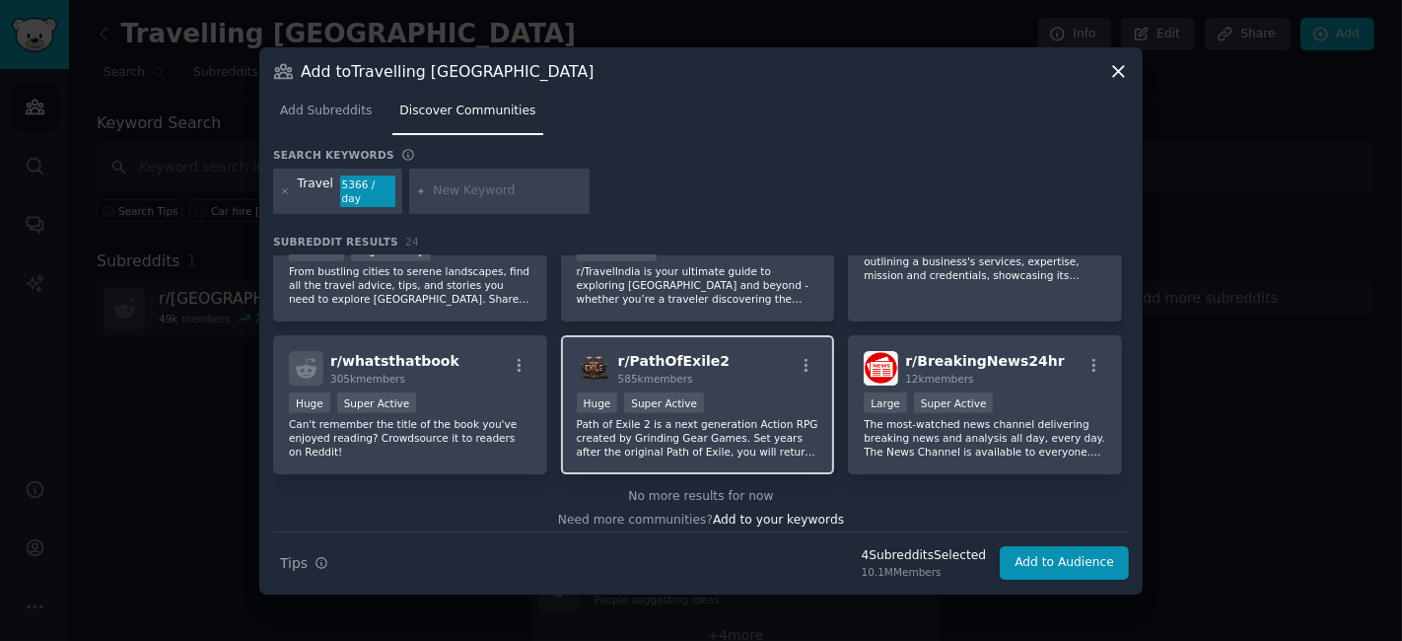
scroll to position [988, 0]
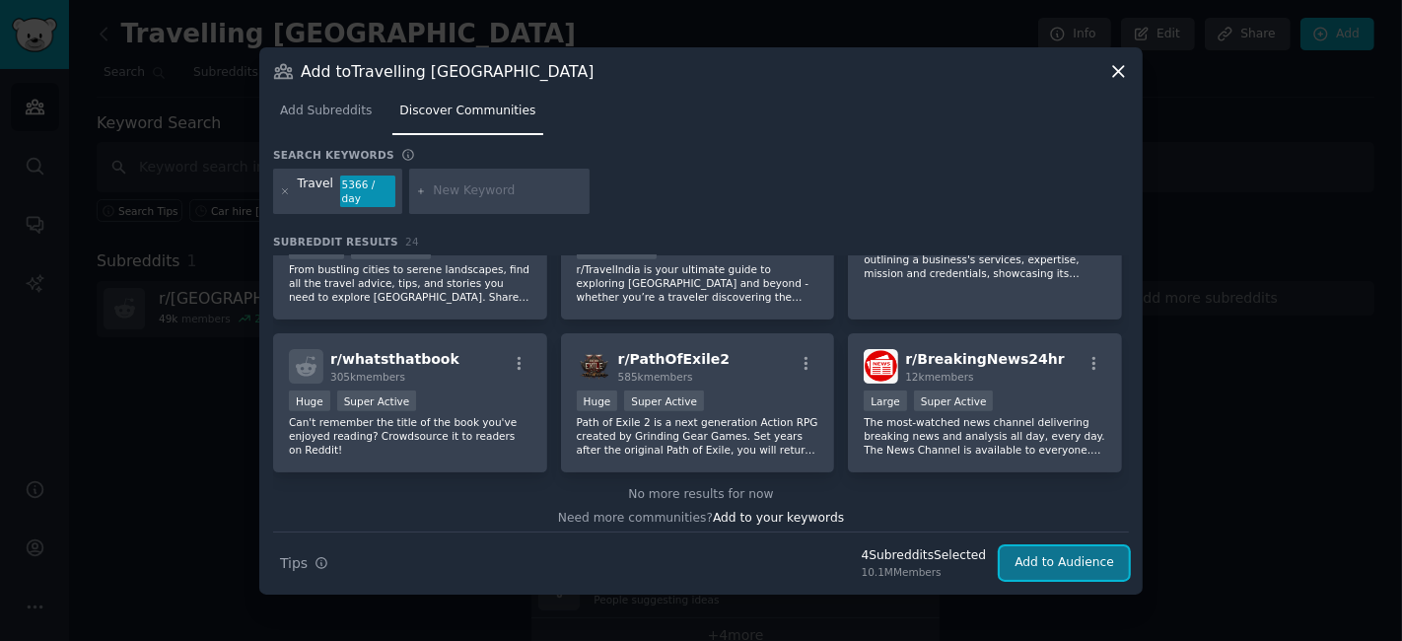
click at [1045, 550] on button "Add to Audience" at bounding box center [1064, 563] width 129 height 34
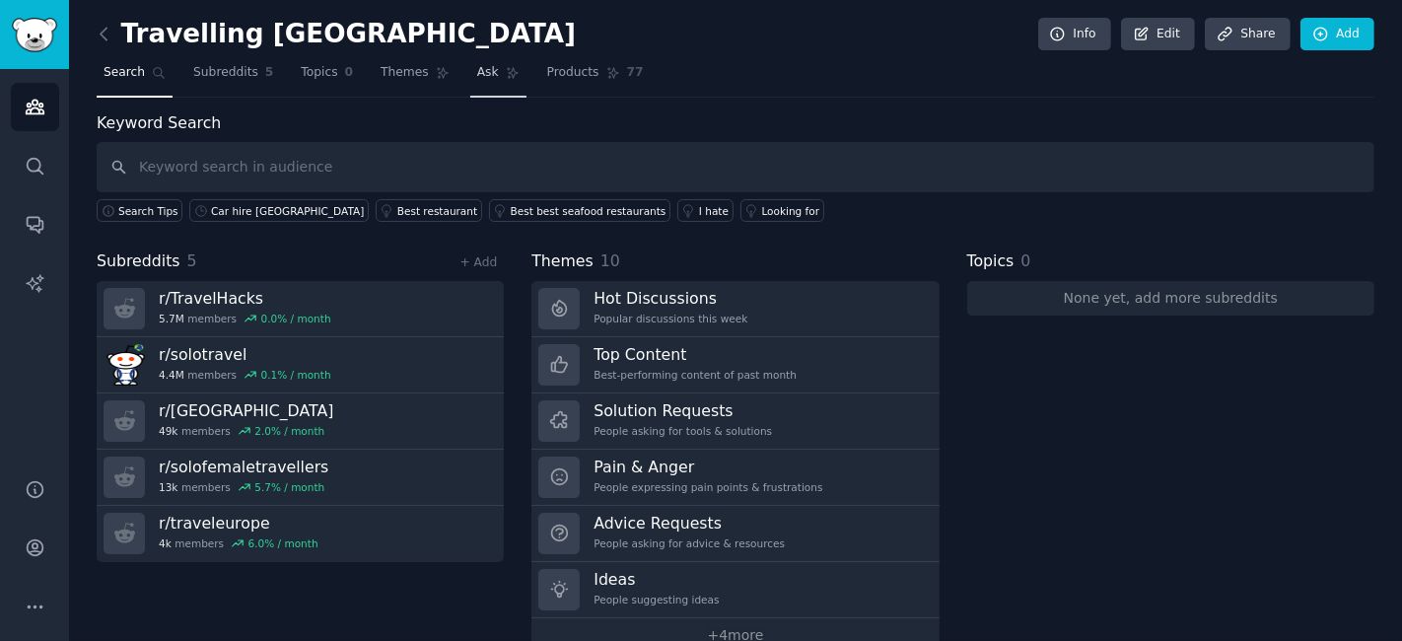
click at [476, 73] on link "Ask" at bounding box center [498, 77] width 56 height 40
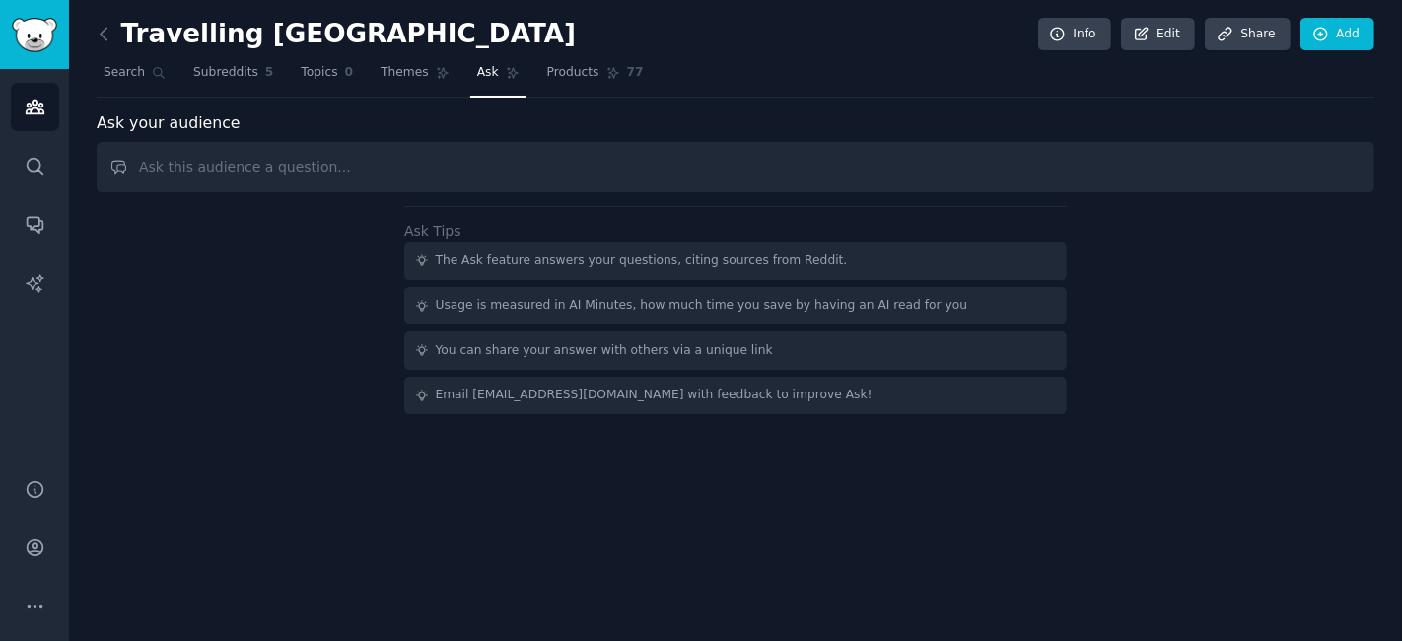
click at [469, 162] on input "text" at bounding box center [736, 167] width 1278 height 50
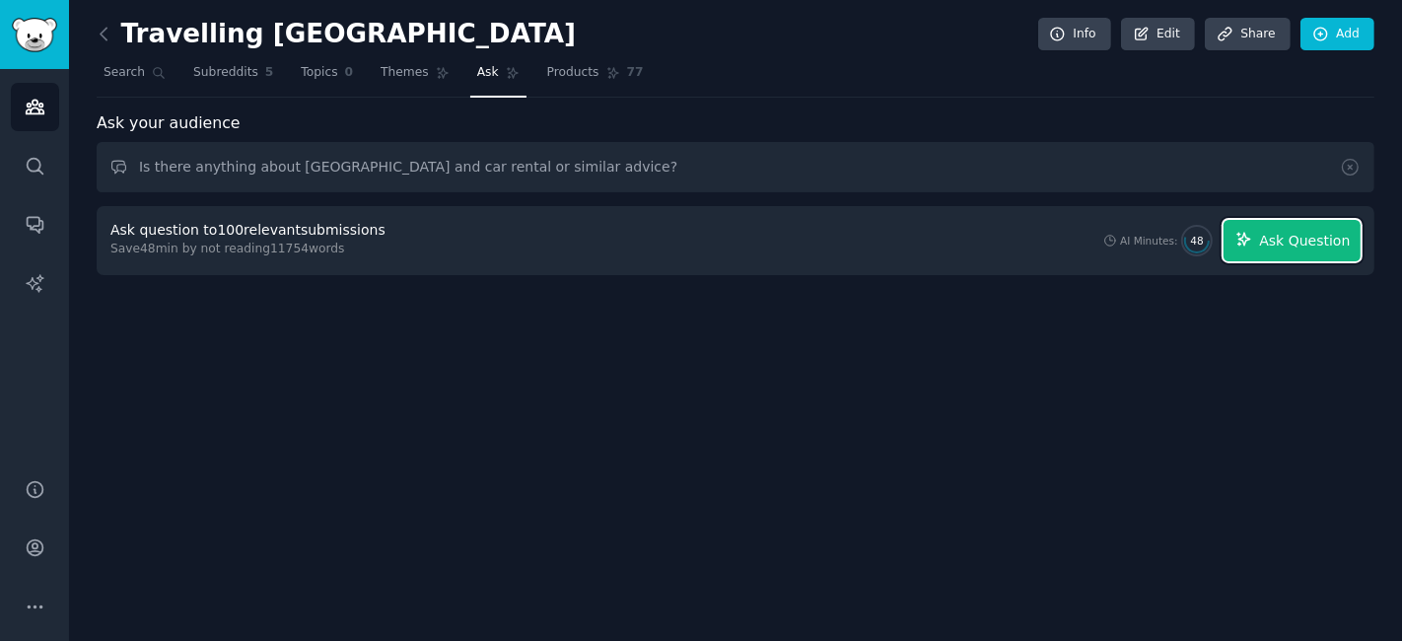
click at [1302, 240] on span "Ask Question" at bounding box center [1304, 241] width 91 height 21
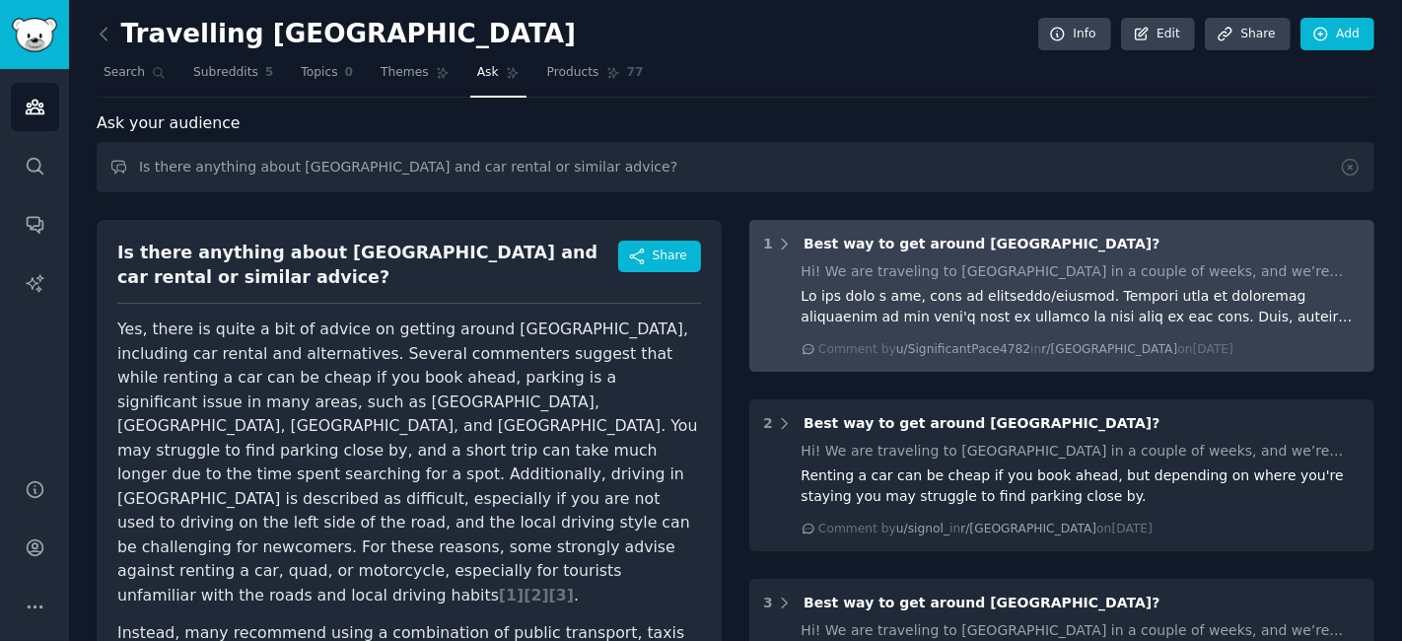
click at [1083, 291] on div at bounding box center [1082, 306] width 560 height 41
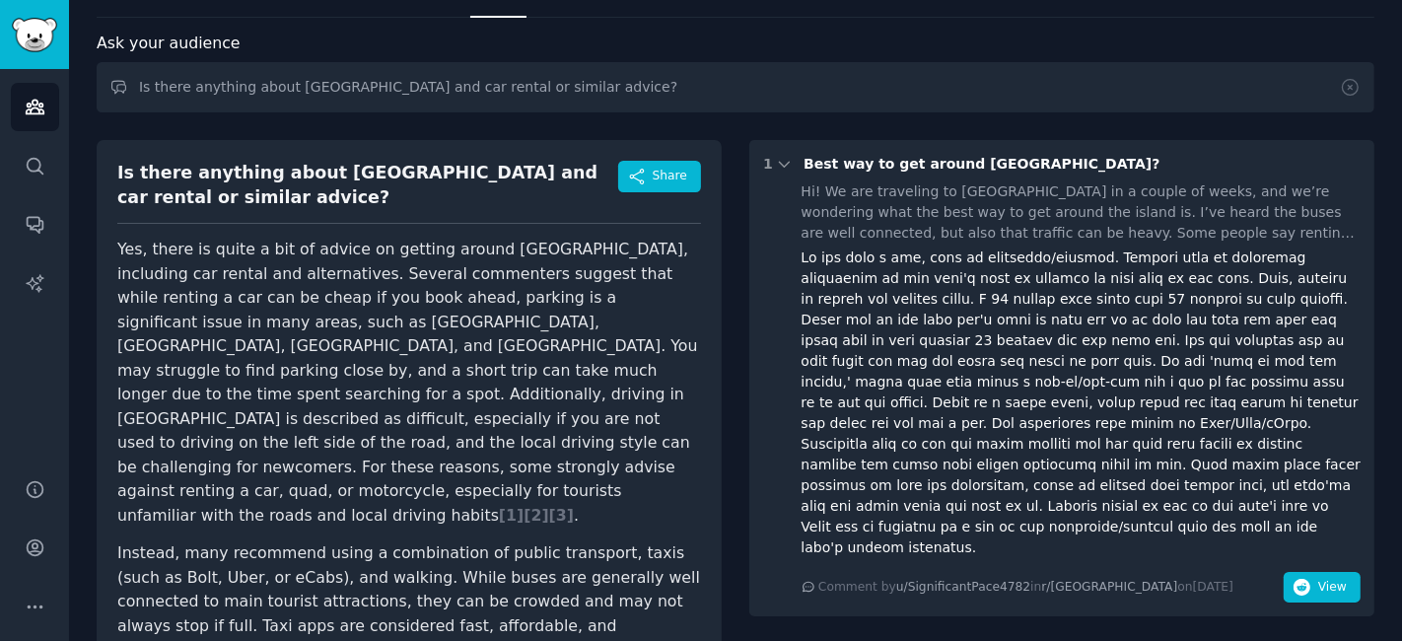
scroll to position [219, 0]
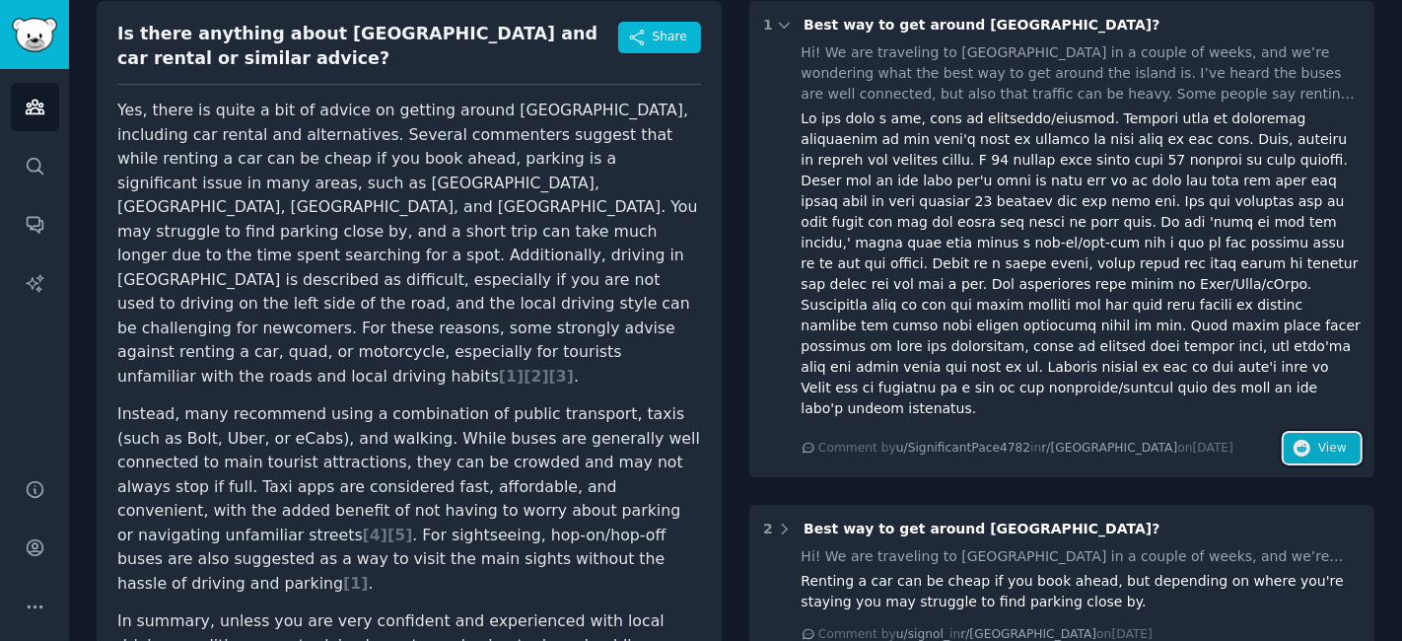
click at [1332, 440] on span "View" at bounding box center [1332, 449] width 29 height 18
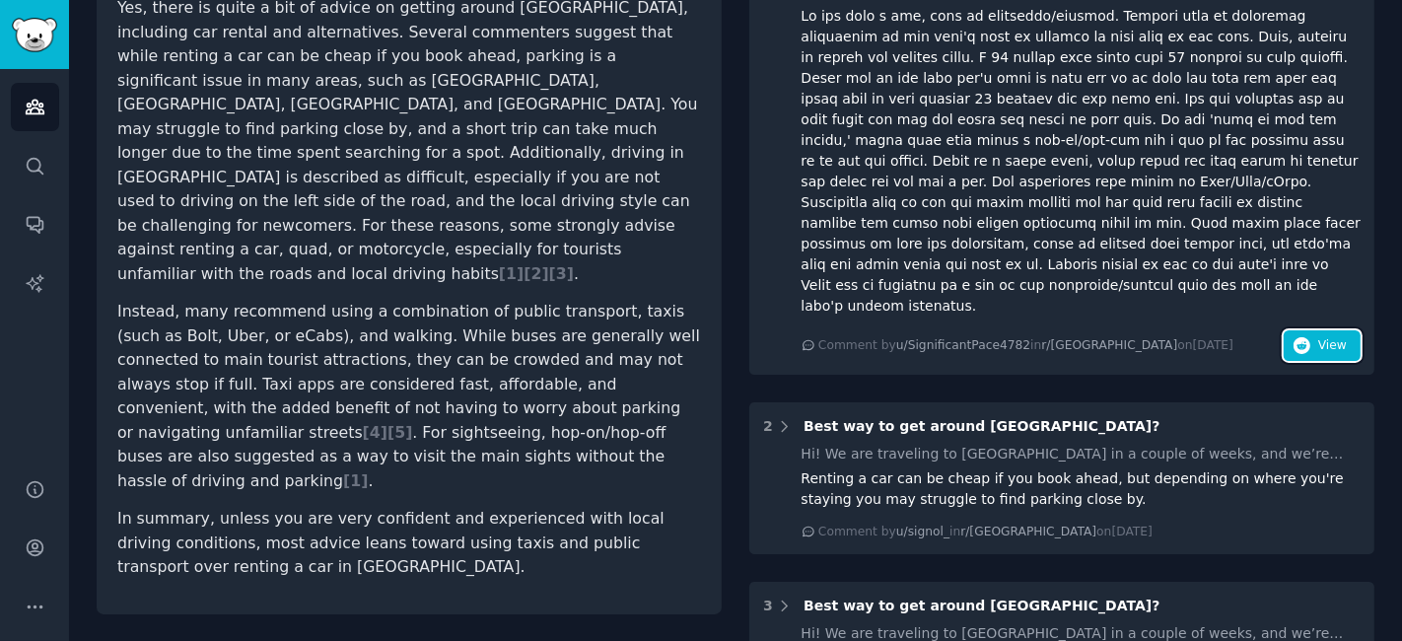
scroll to position [328, 0]
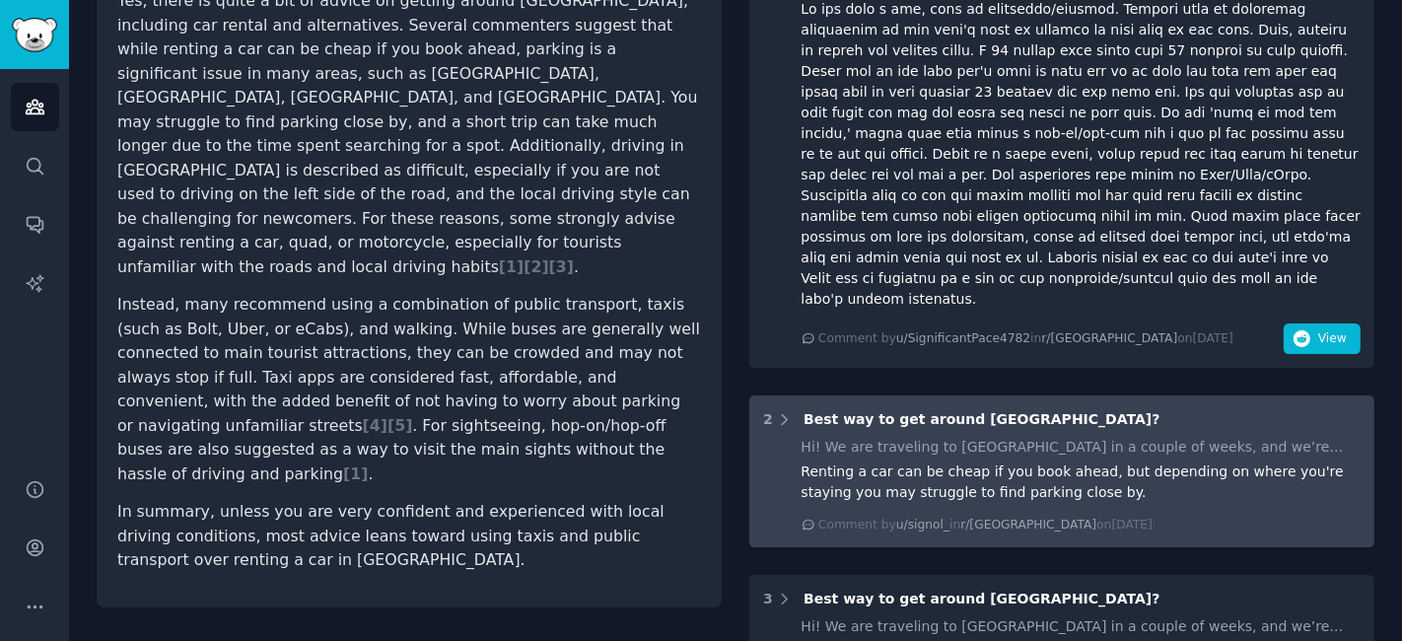
click at [993, 437] on div "Hi! We are traveling to [GEOGRAPHIC_DATA] in a couple of weeks, and we’re wonde…" at bounding box center [1082, 447] width 560 height 21
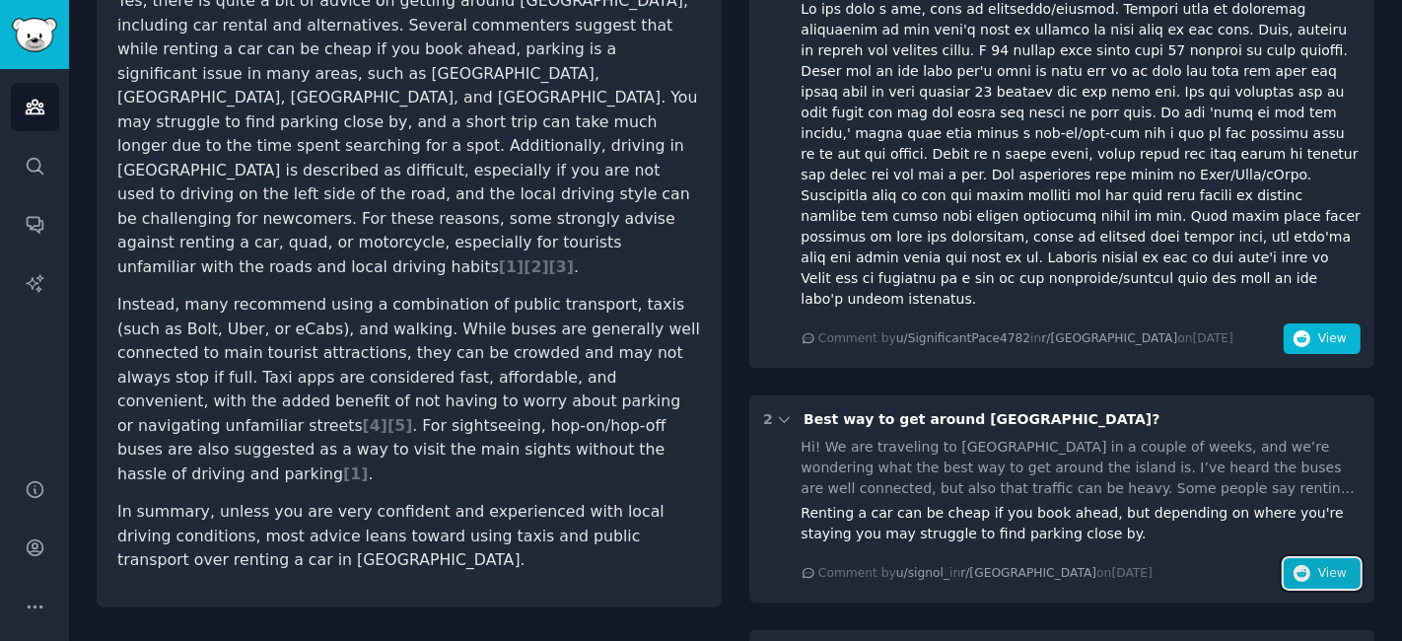
click at [1335, 565] on span "View" at bounding box center [1332, 574] width 29 height 18
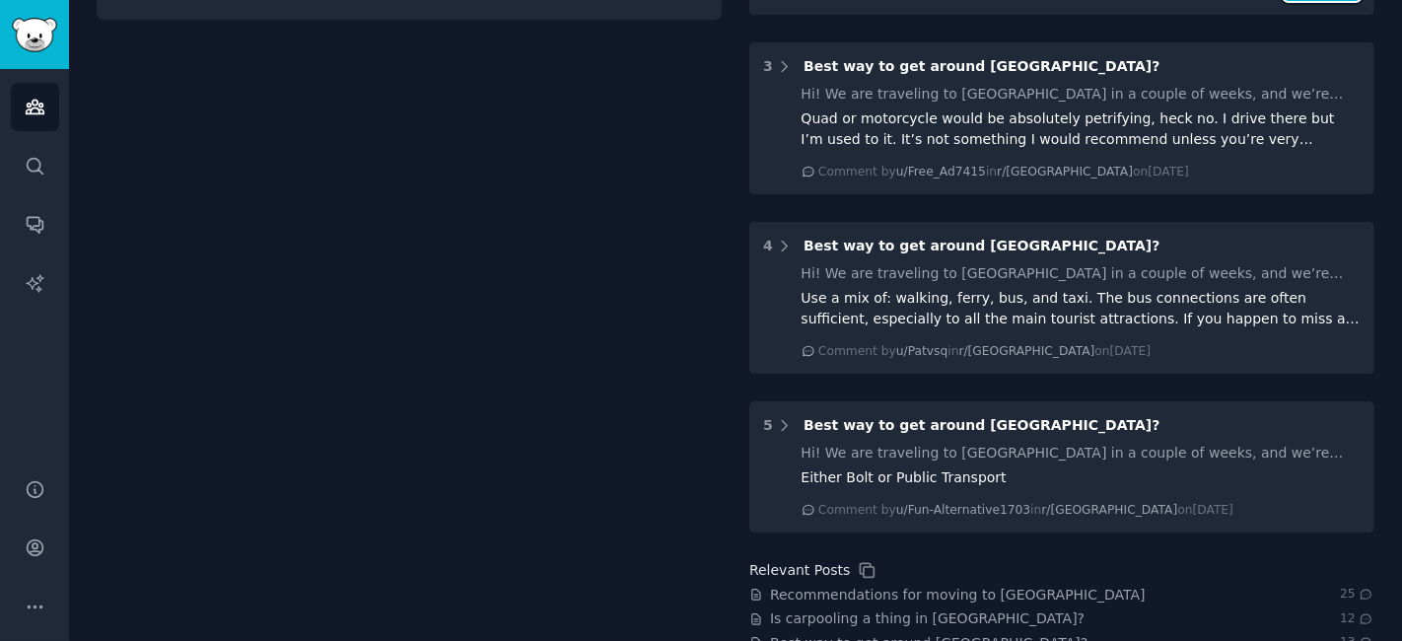
scroll to position [1081, 0]
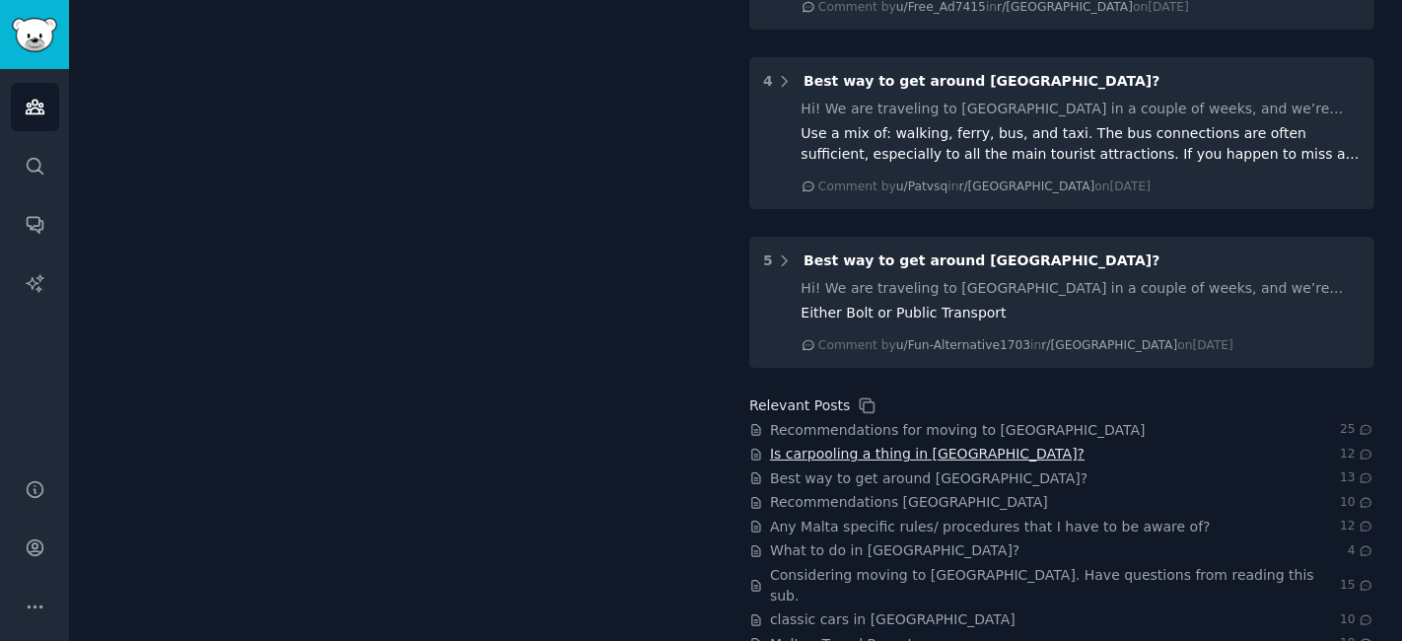
click at [859, 444] on span "Is carpooling a thing in [GEOGRAPHIC_DATA]?" at bounding box center [927, 454] width 315 height 21
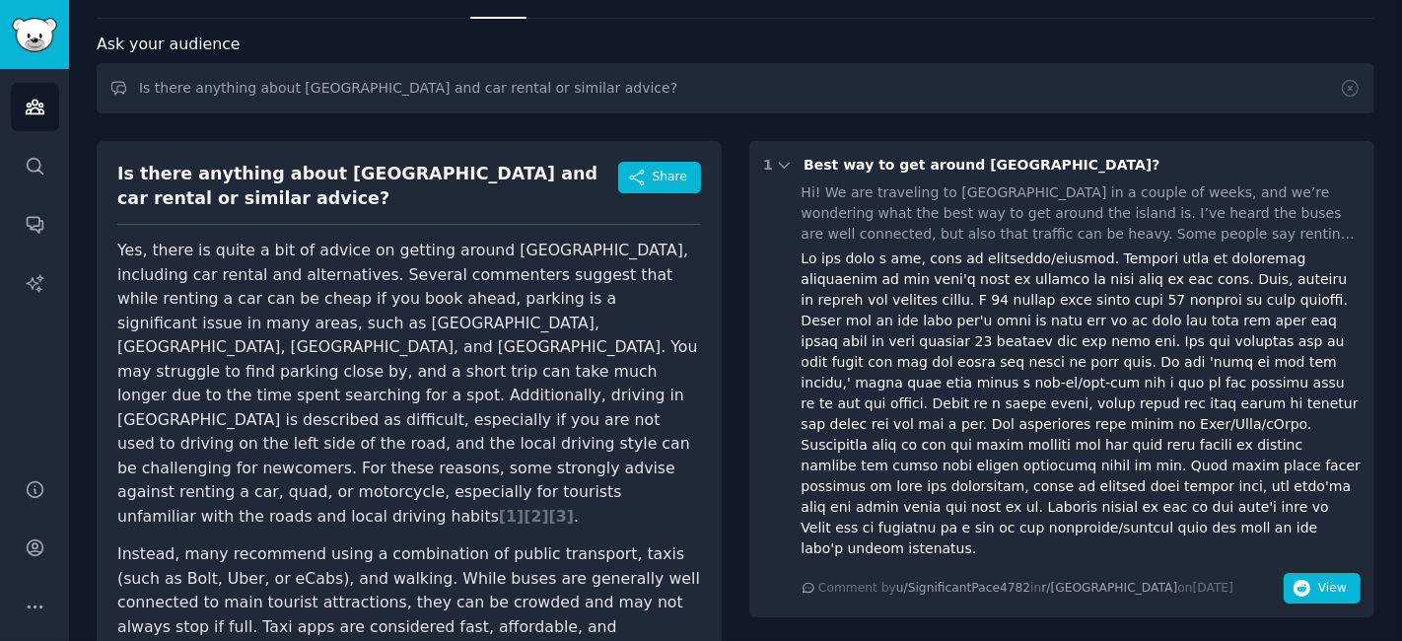
scroll to position [0, 0]
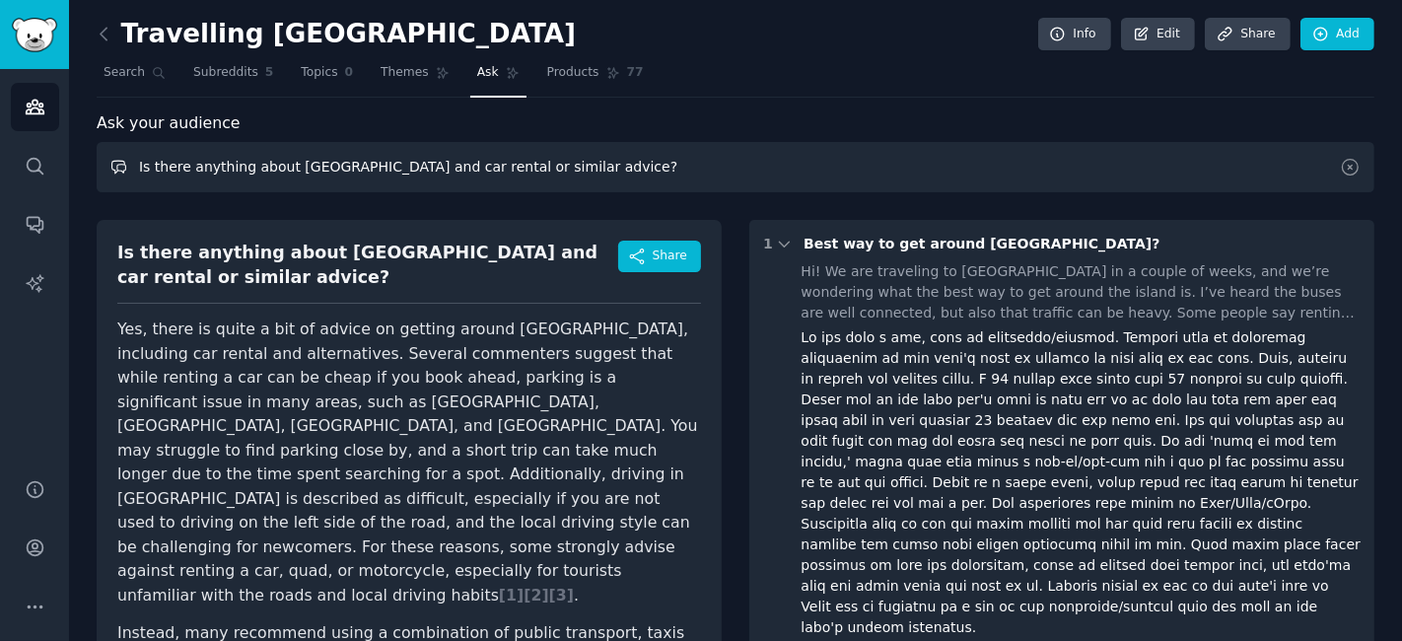
click at [385, 170] on input "Is there anything about [GEOGRAPHIC_DATA] and car rental or similar advice?" at bounding box center [736, 167] width 1278 height 50
type input "Find all Car hire questions in [GEOGRAPHIC_DATA]"
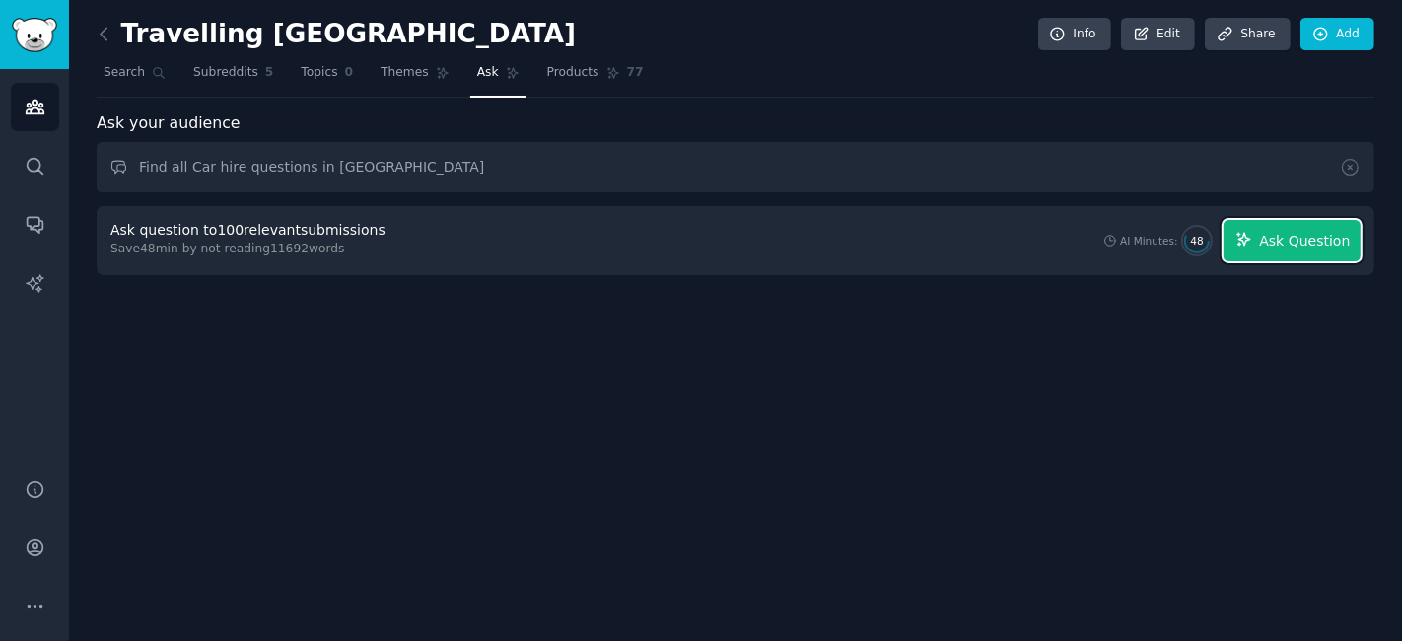
click at [1316, 232] on span "Ask Question" at bounding box center [1304, 241] width 91 height 21
